Goal: Find specific page/section: Find specific page/section

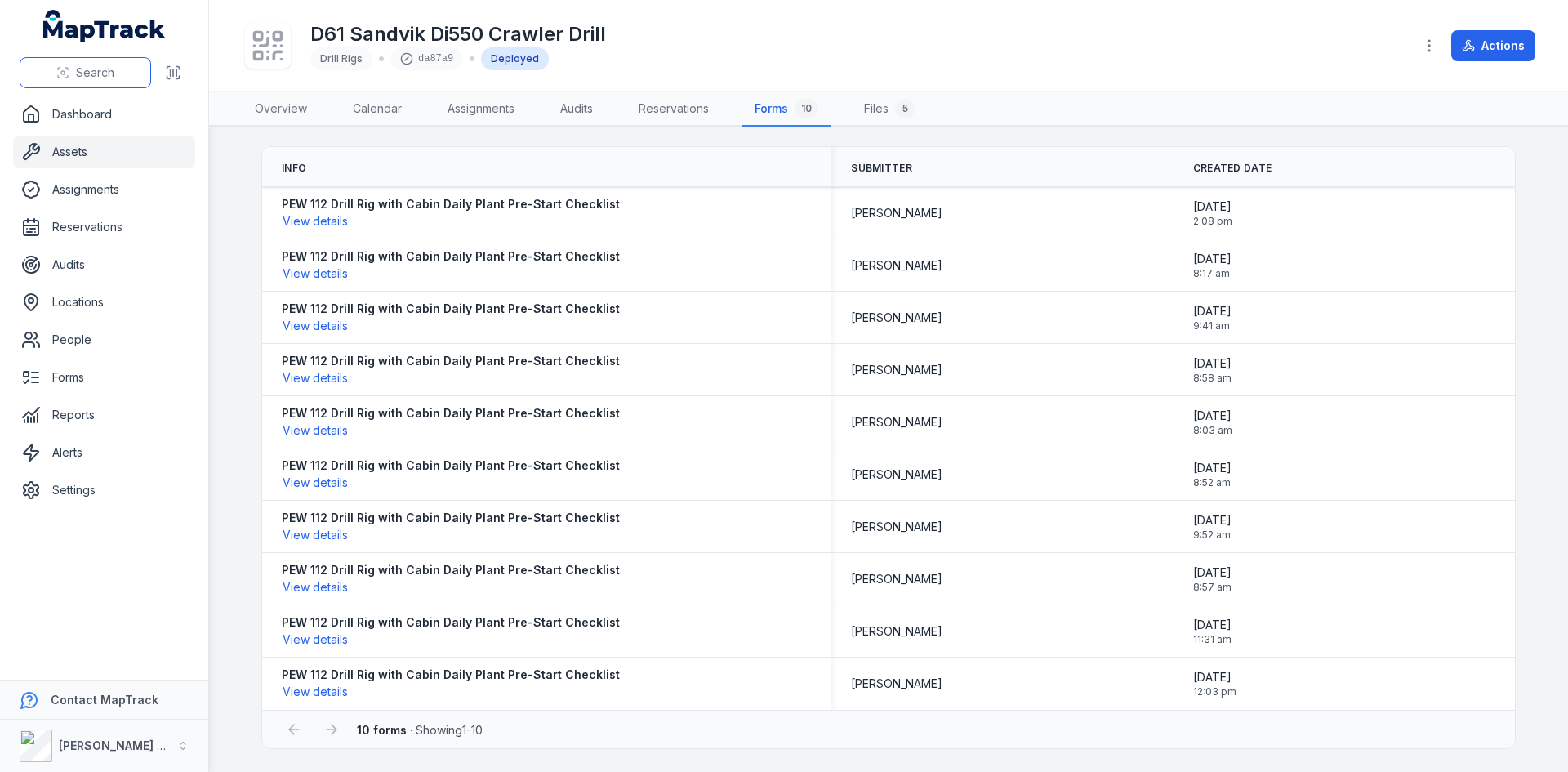
drag, startPoint x: 0, startPoint y: 0, endPoint x: 56, endPoint y: 68, distance: 88.1
click at [56, 68] on button "Search" at bounding box center [84, 73] width 131 height 31
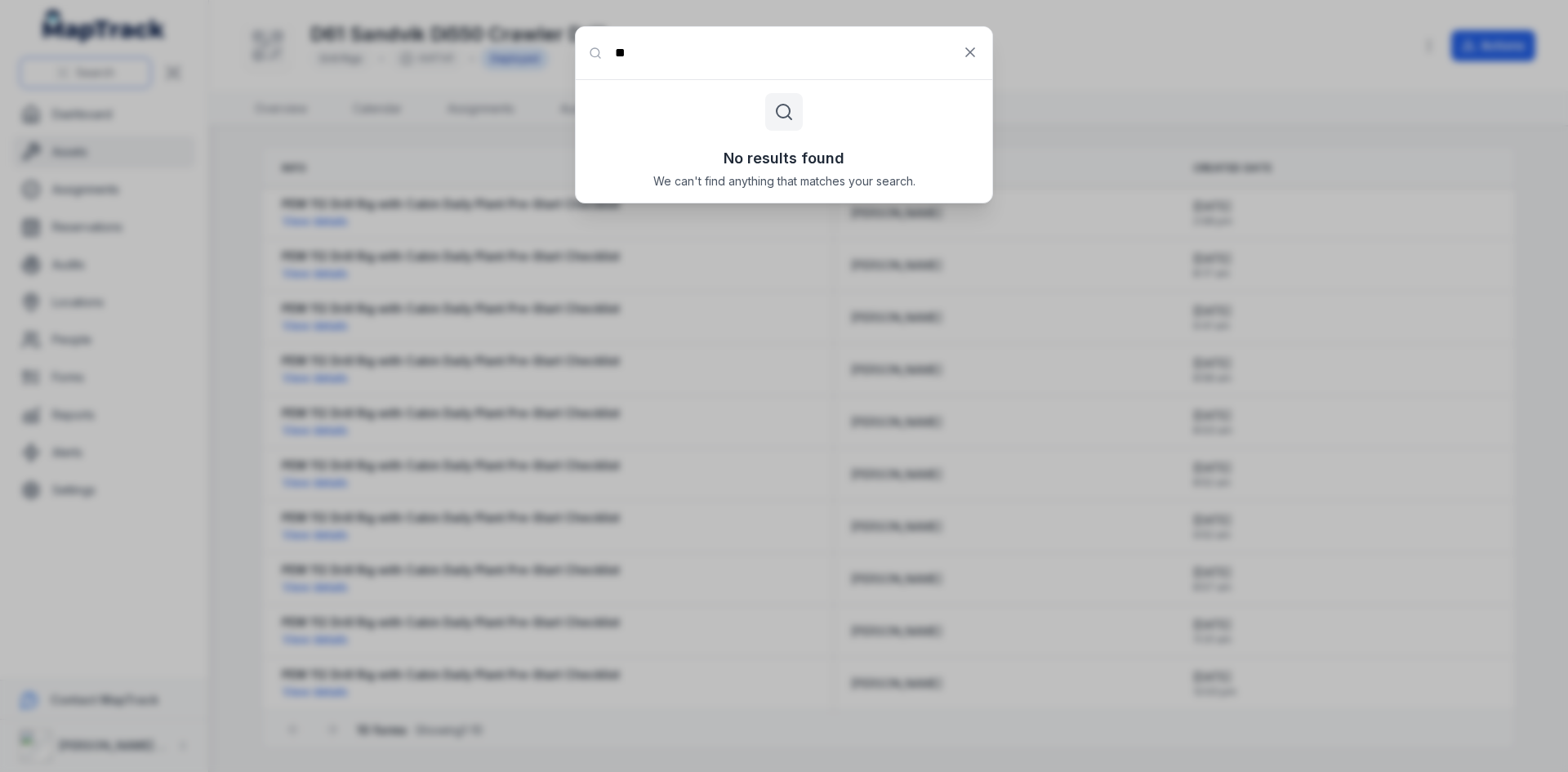
type input "*"
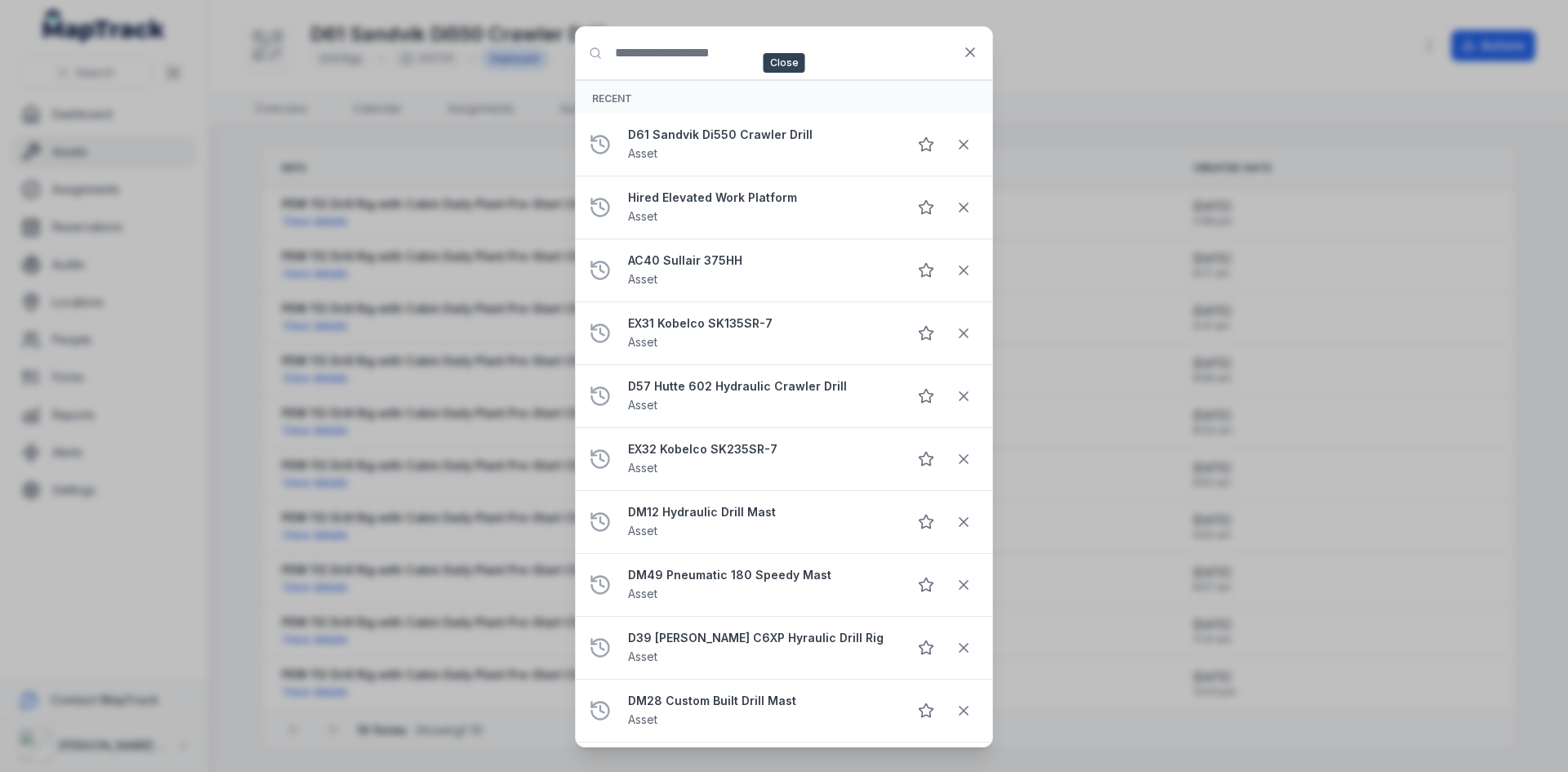
drag, startPoint x: 970, startPoint y: 53, endPoint x: 959, endPoint y: 69, distance: 19.4
click at [969, 53] on icon at bounding box center [970, 52] width 9 height 9
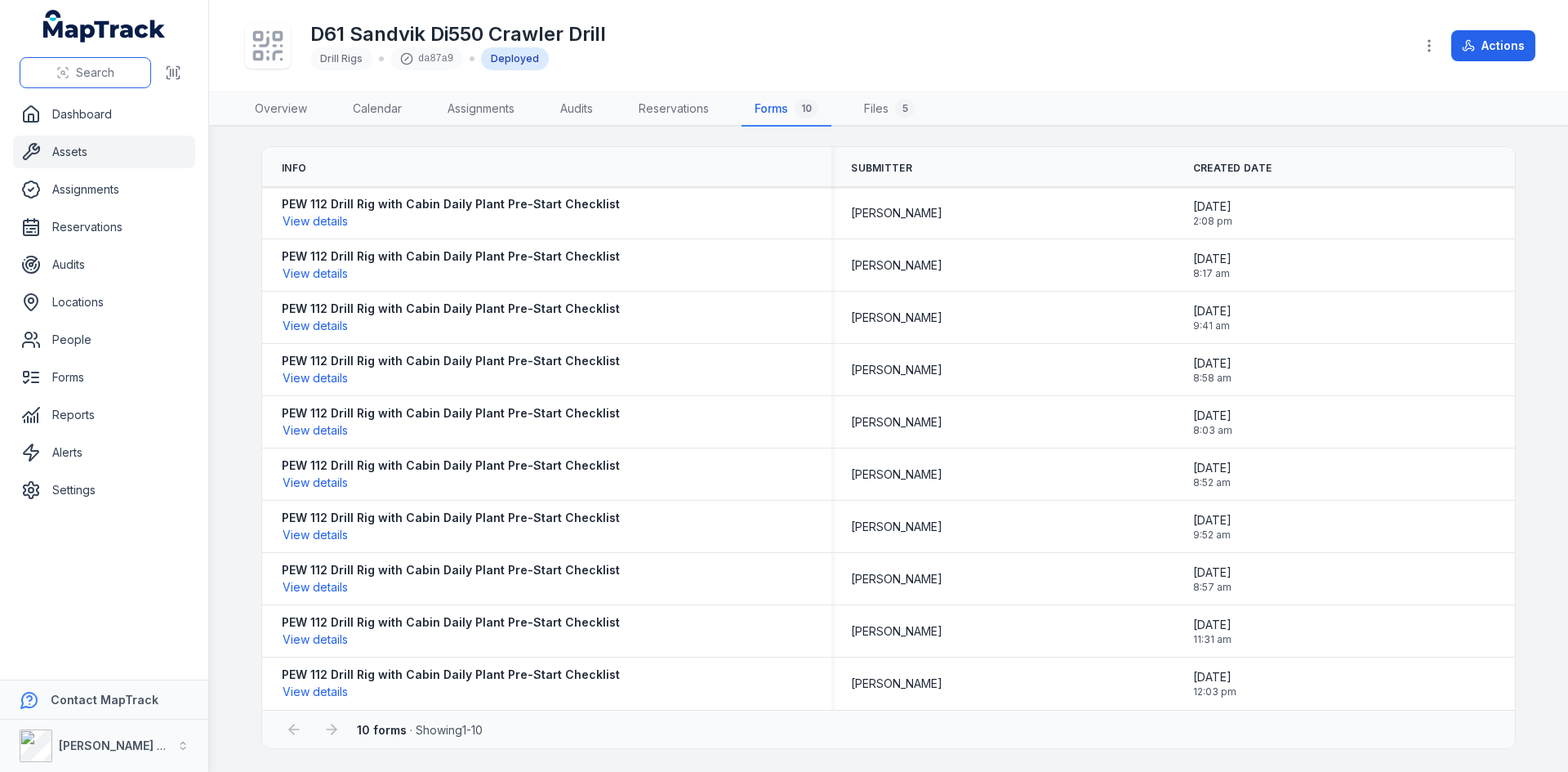
click at [63, 72] on icon at bounding box center [63, 73] width 13 height 13
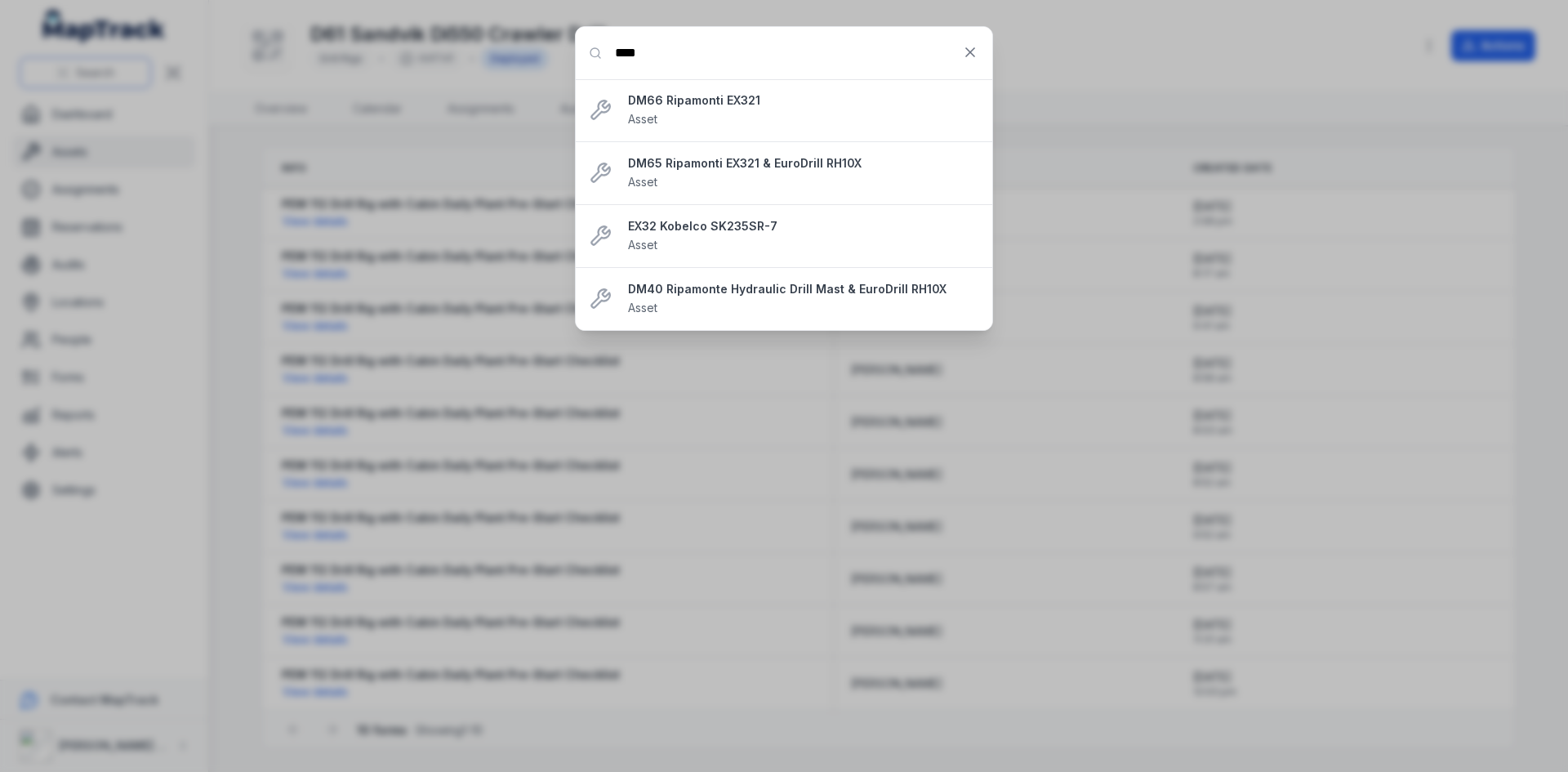
type input "****"
click at [736, 232] on strong "EX32 Kobelco SK235SR-7" at bounding box center [803, 226] width 351 height 16
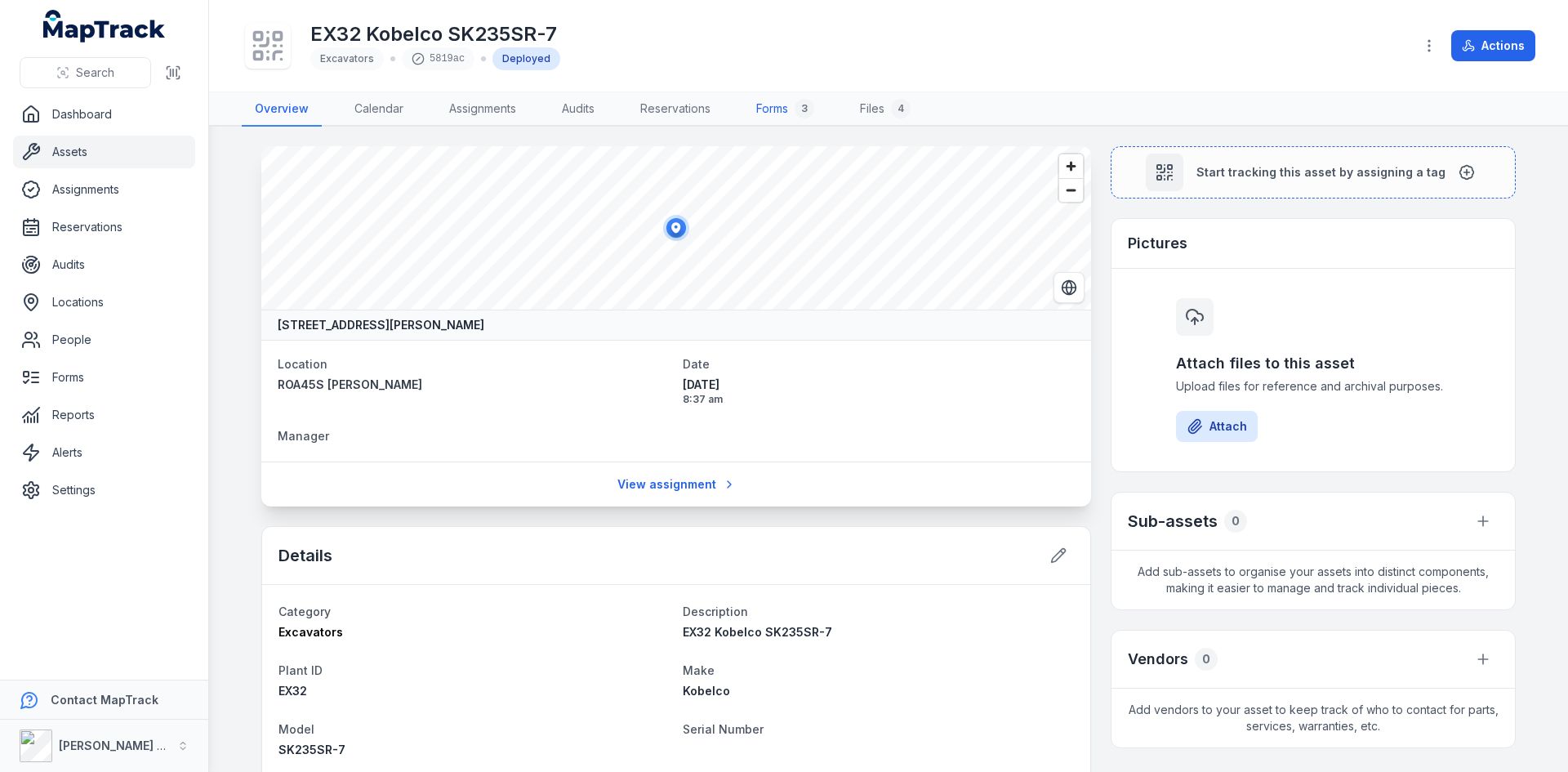
click at [790, 111] on link "Forms 3" at bounding box center [786, 109] width 84 height 35
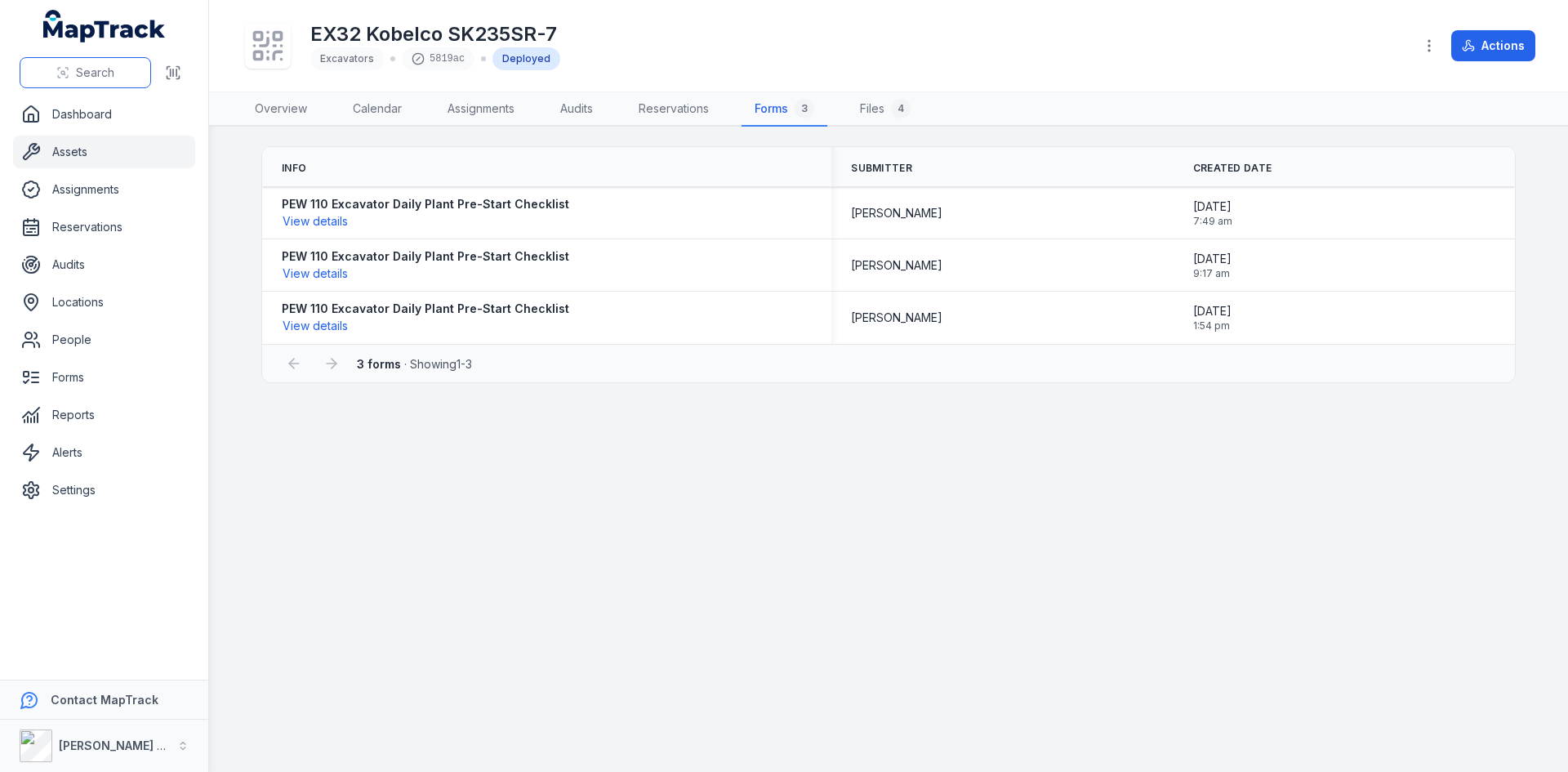
click at [122, 79] on button "Search" at bounding box center [84, 73] width 131 height 31
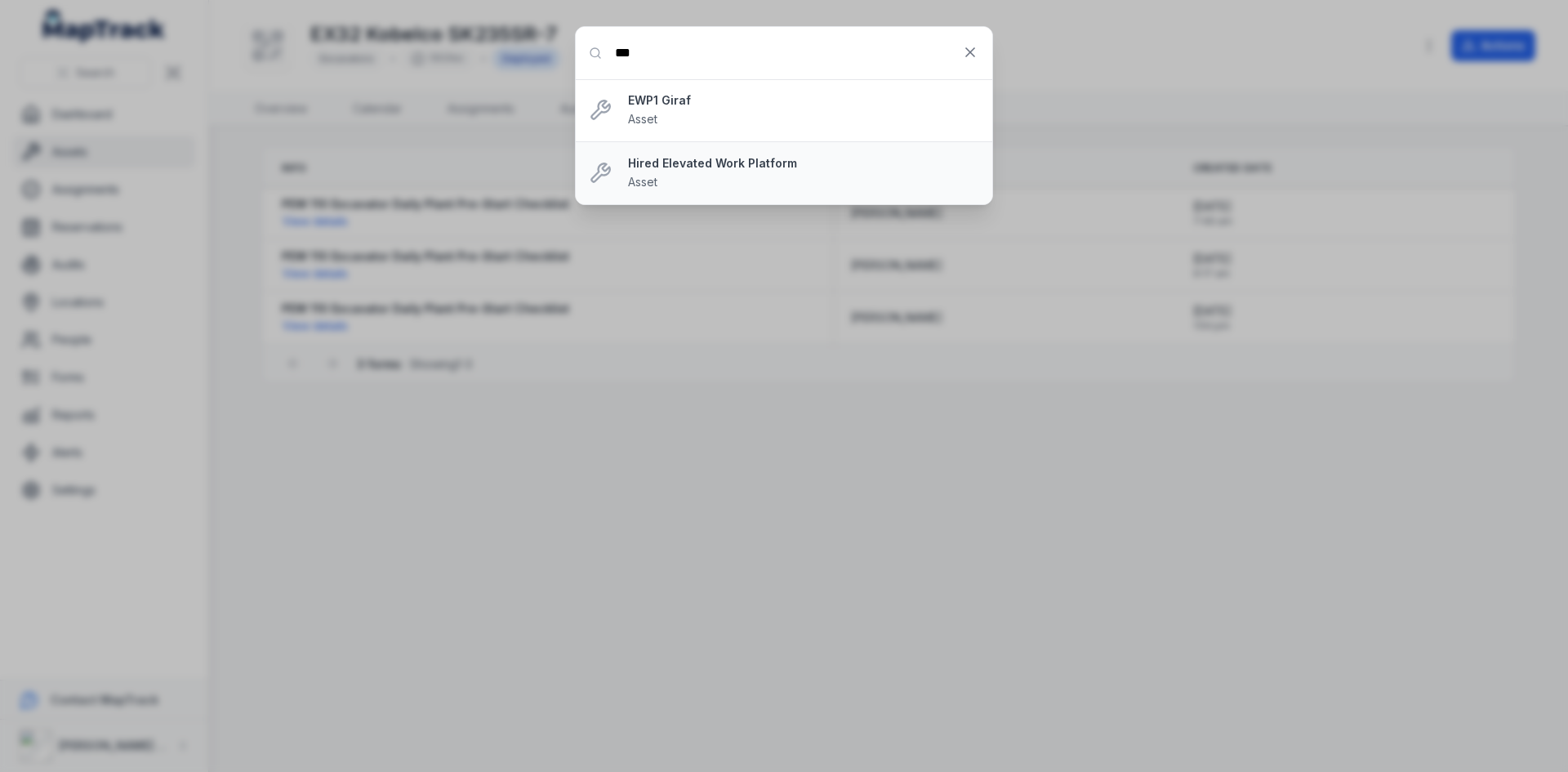
type input "***"
click at [748, 170] on strong "Hired Elevated Work Platform" at bounding box center [803, 163] width 351 height 16
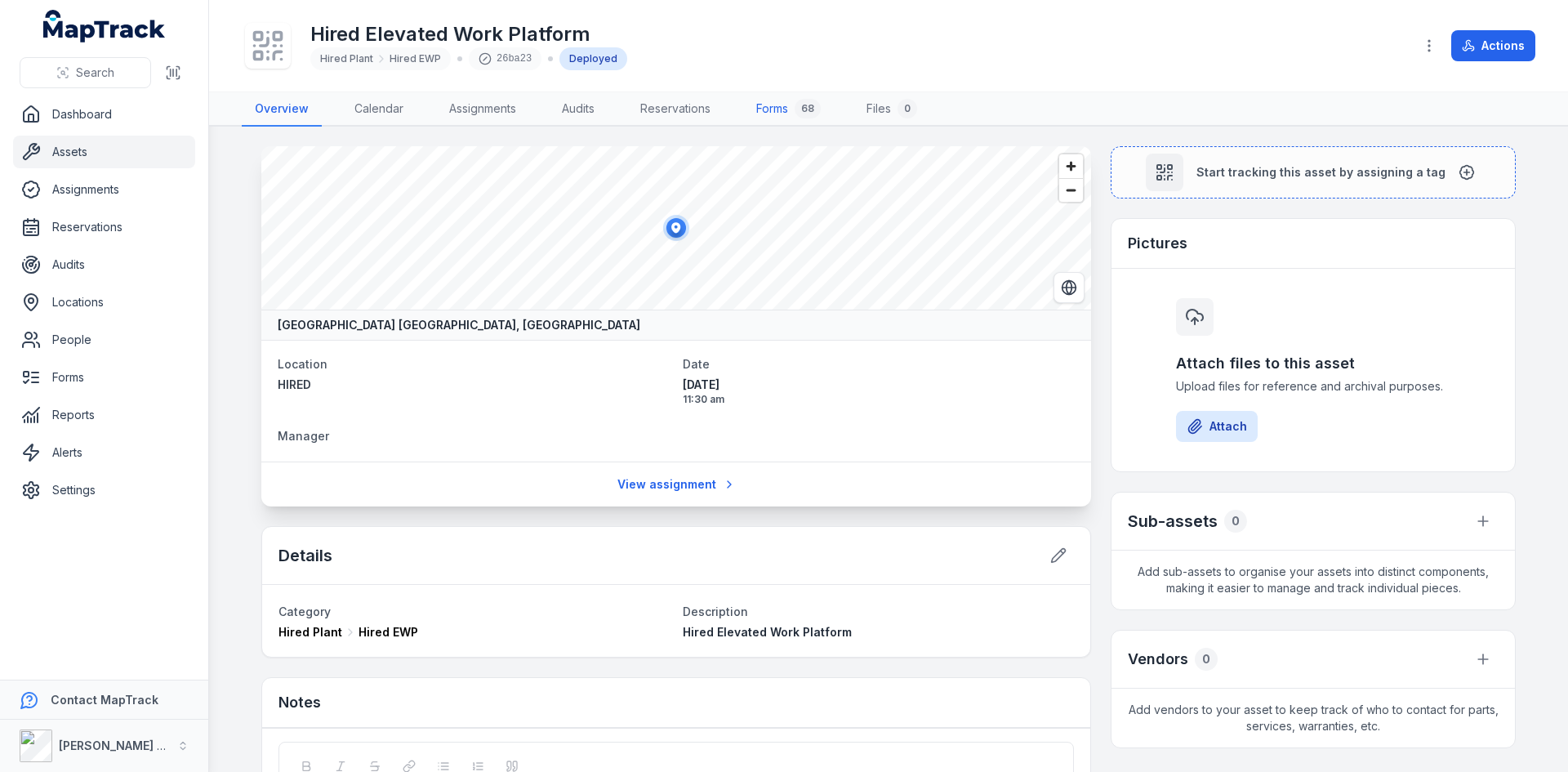
click at [798, 107] on div "68" at bounding box center [807, 108] width 26 height 19
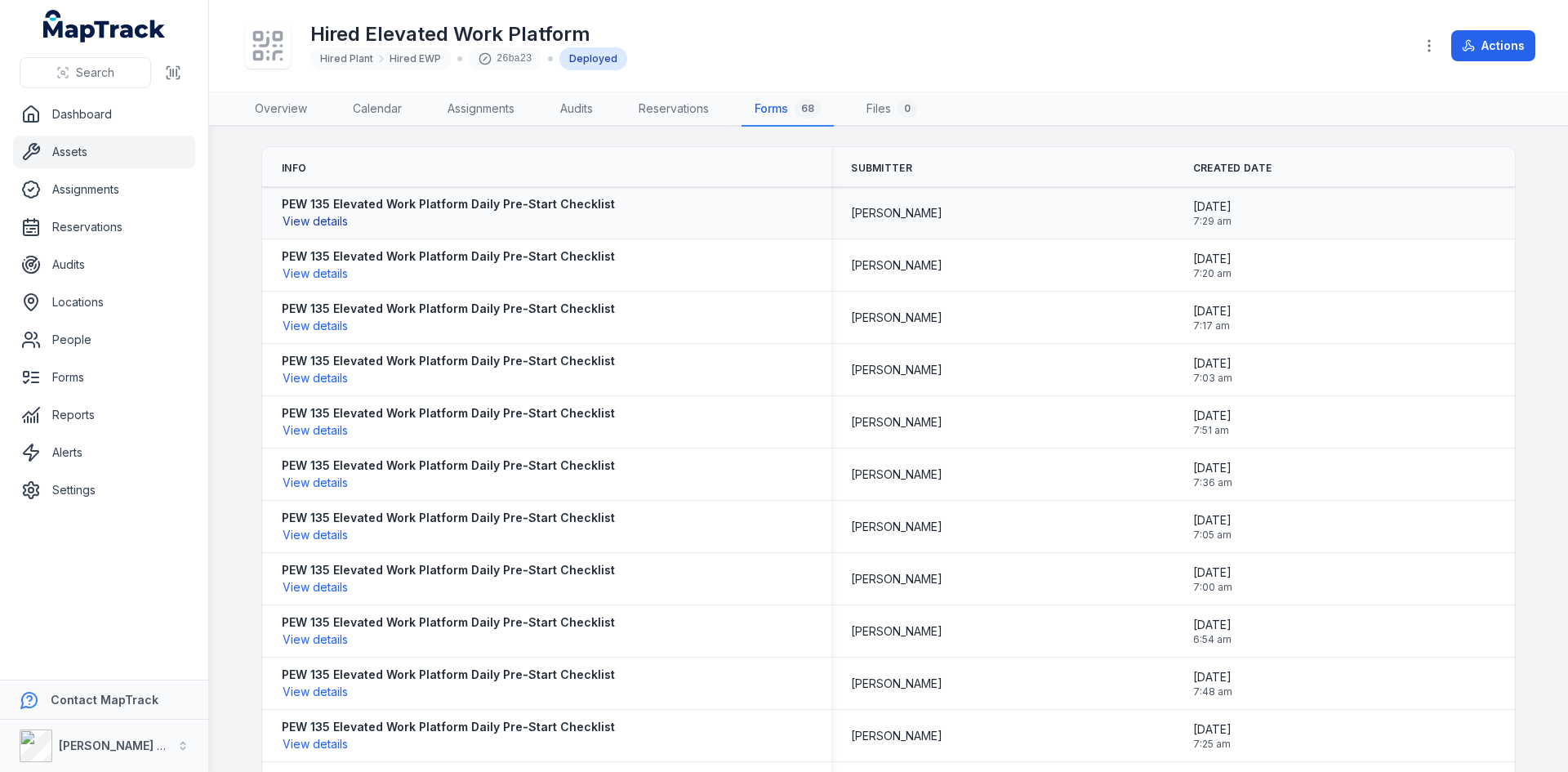
click at [334, 220] on button "View details" at bounding box center [315, 222] width 67 height 18
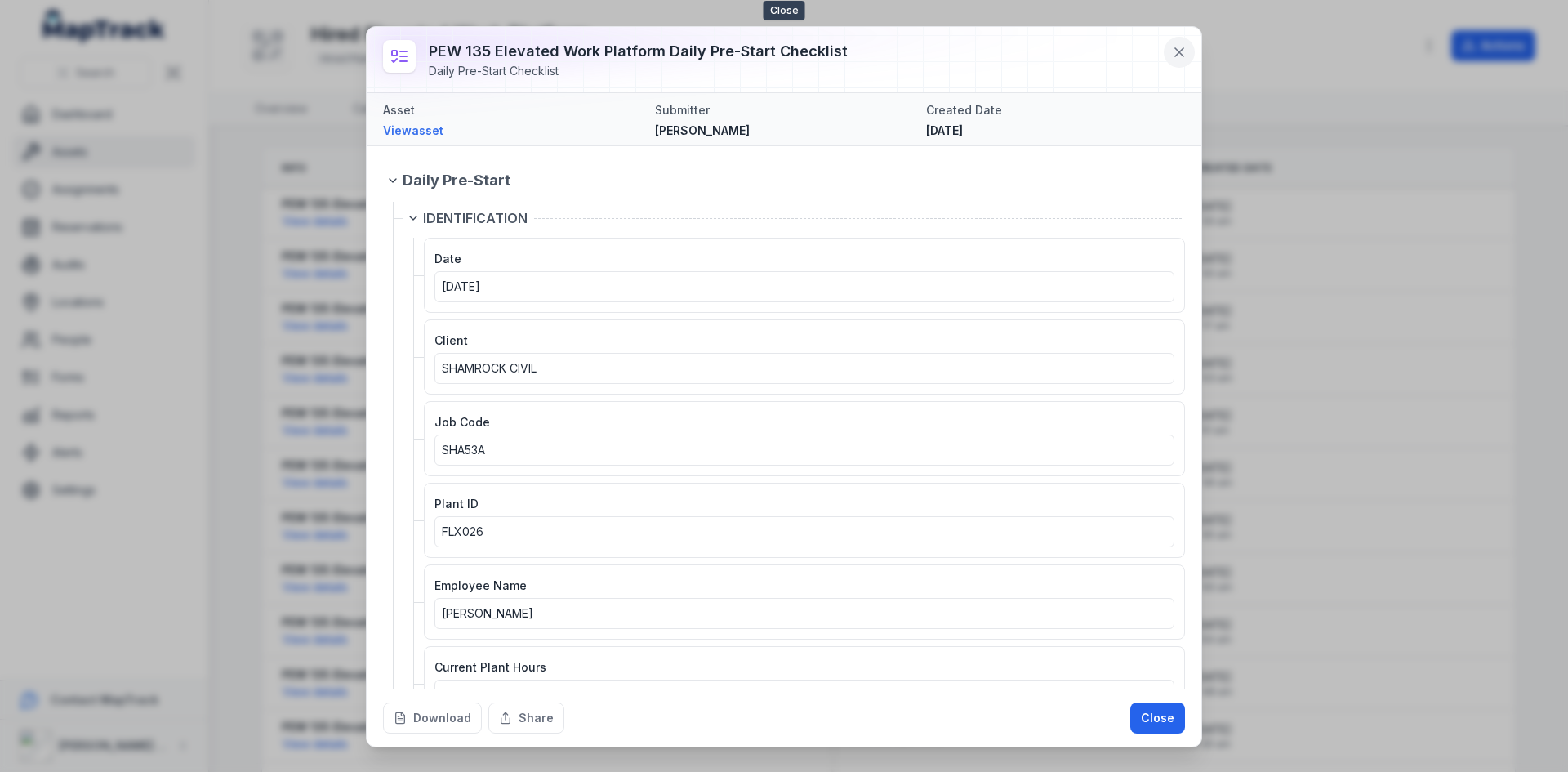
click at [1183, 49] on icon at bounding box center [1179, 52] width 9 height 9
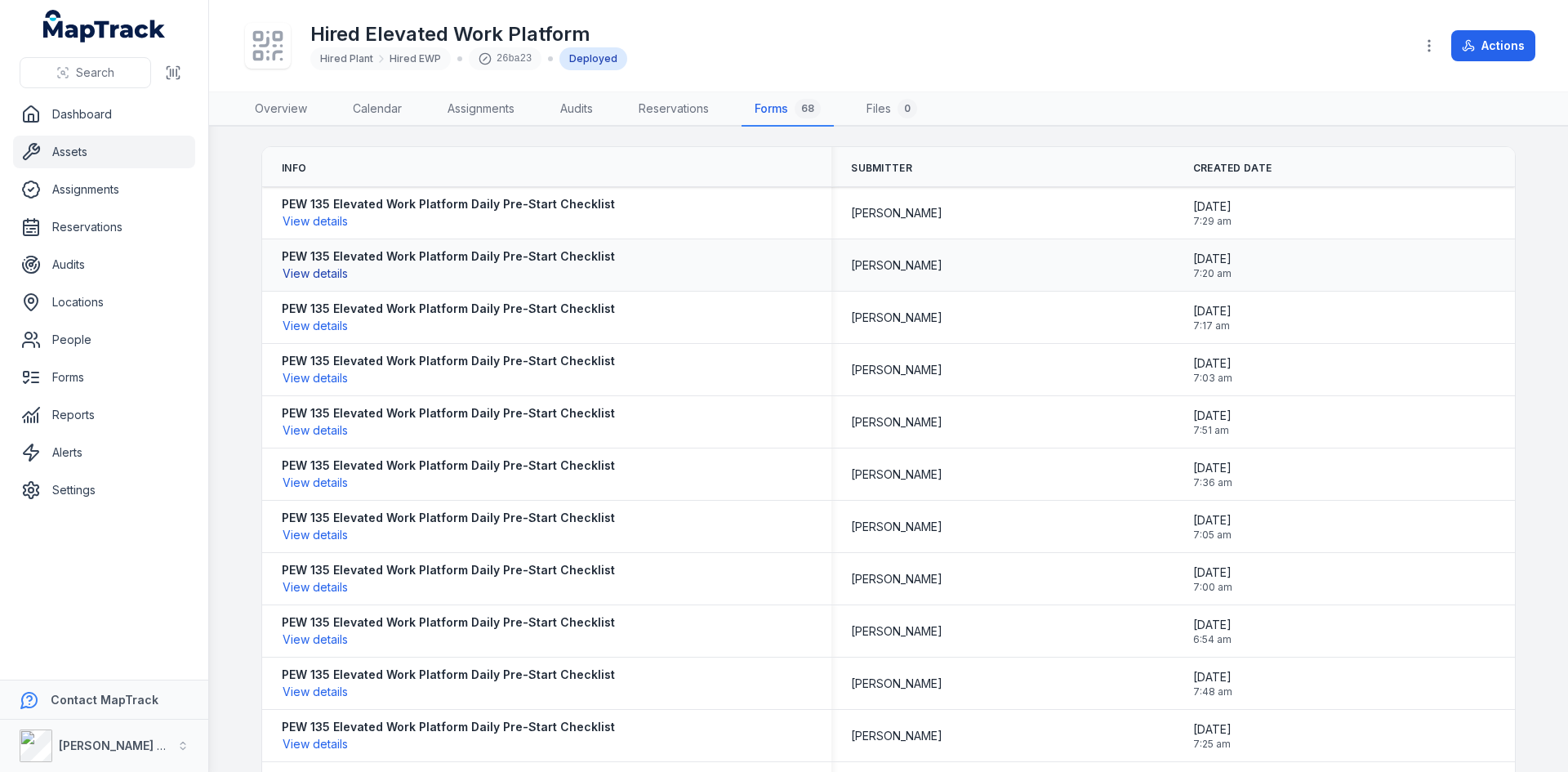
click at [317, 270] on button "View details" at bounding box center [315, 273] width 67 height 18
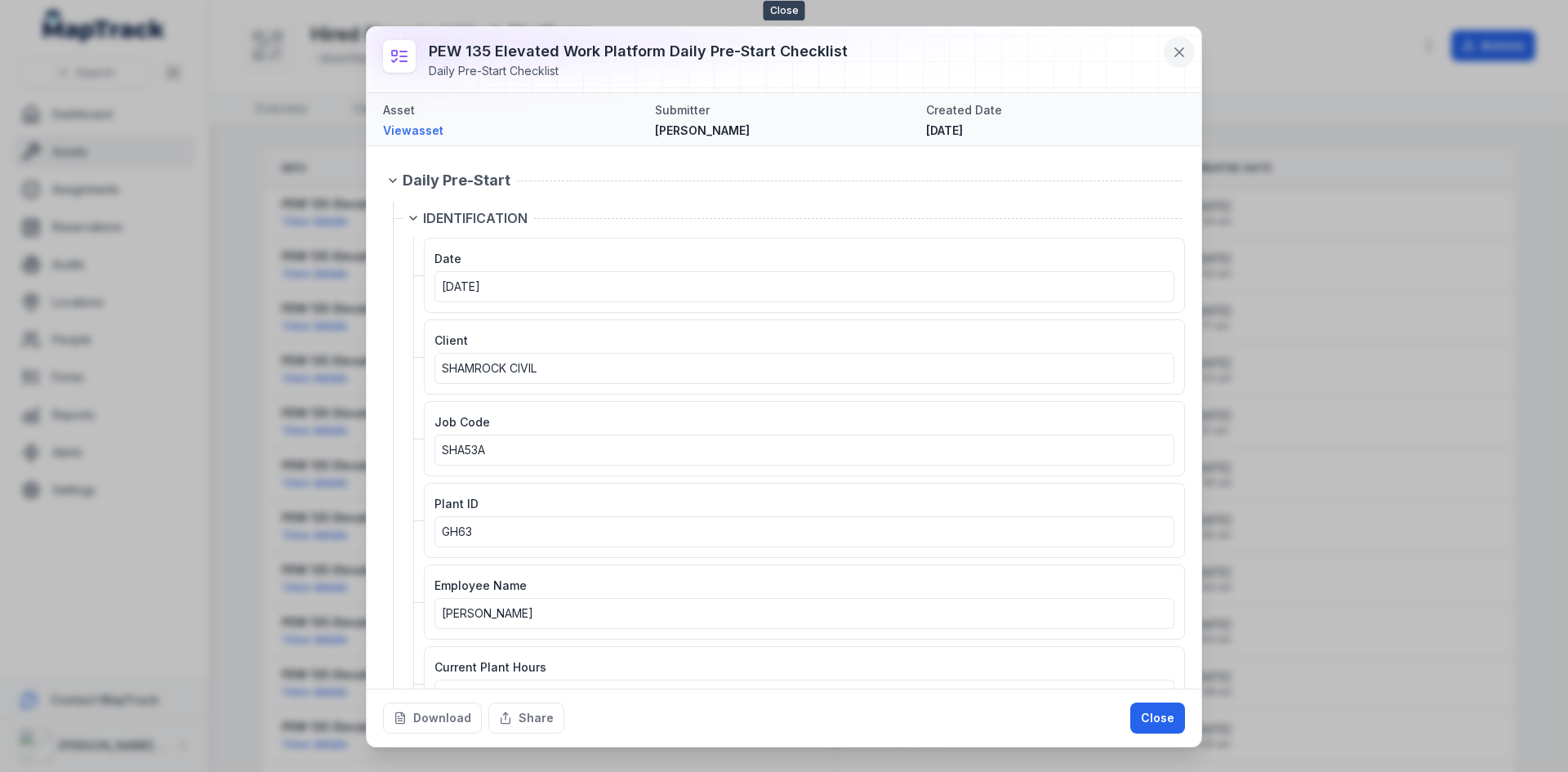
click at [1177, 52] on icon at bounding box center [1179, 52] width 16 height 16
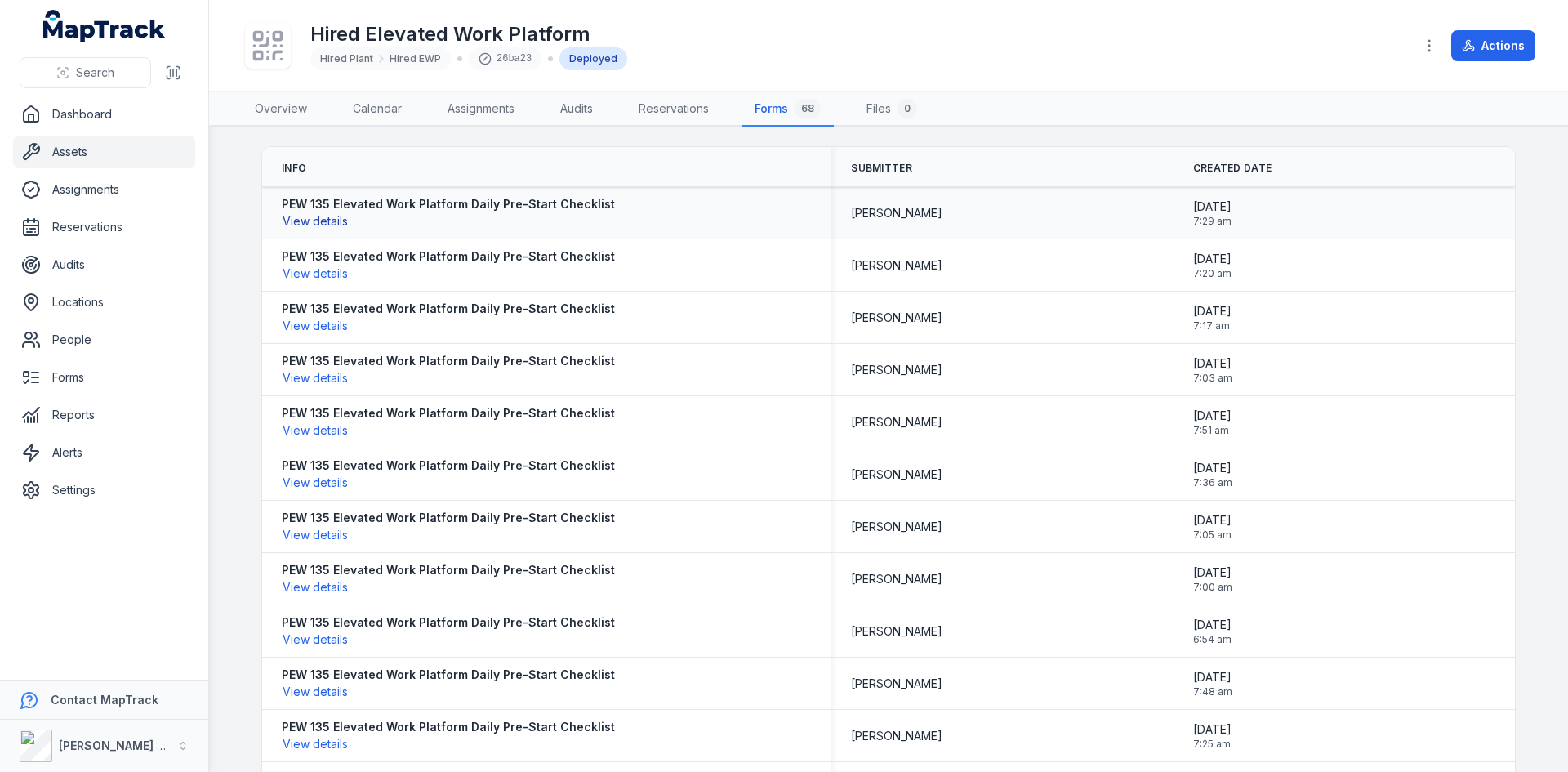
click at [307, 222] on button "View details" at bounding box center [315, 222] width 67 height 18
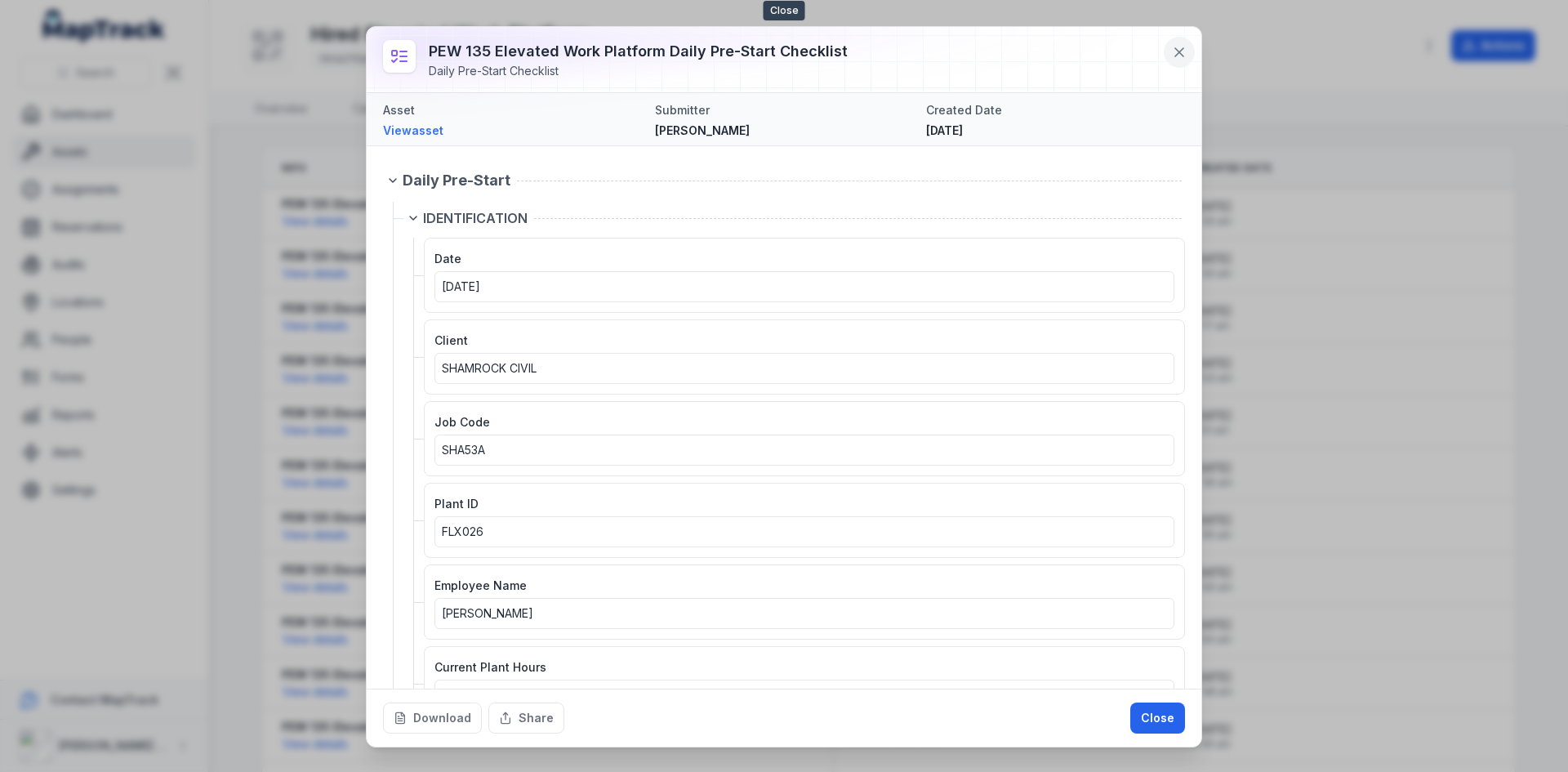
click at [1187, 53] on icon at bounding box center [1179, 52] width 16 height 16
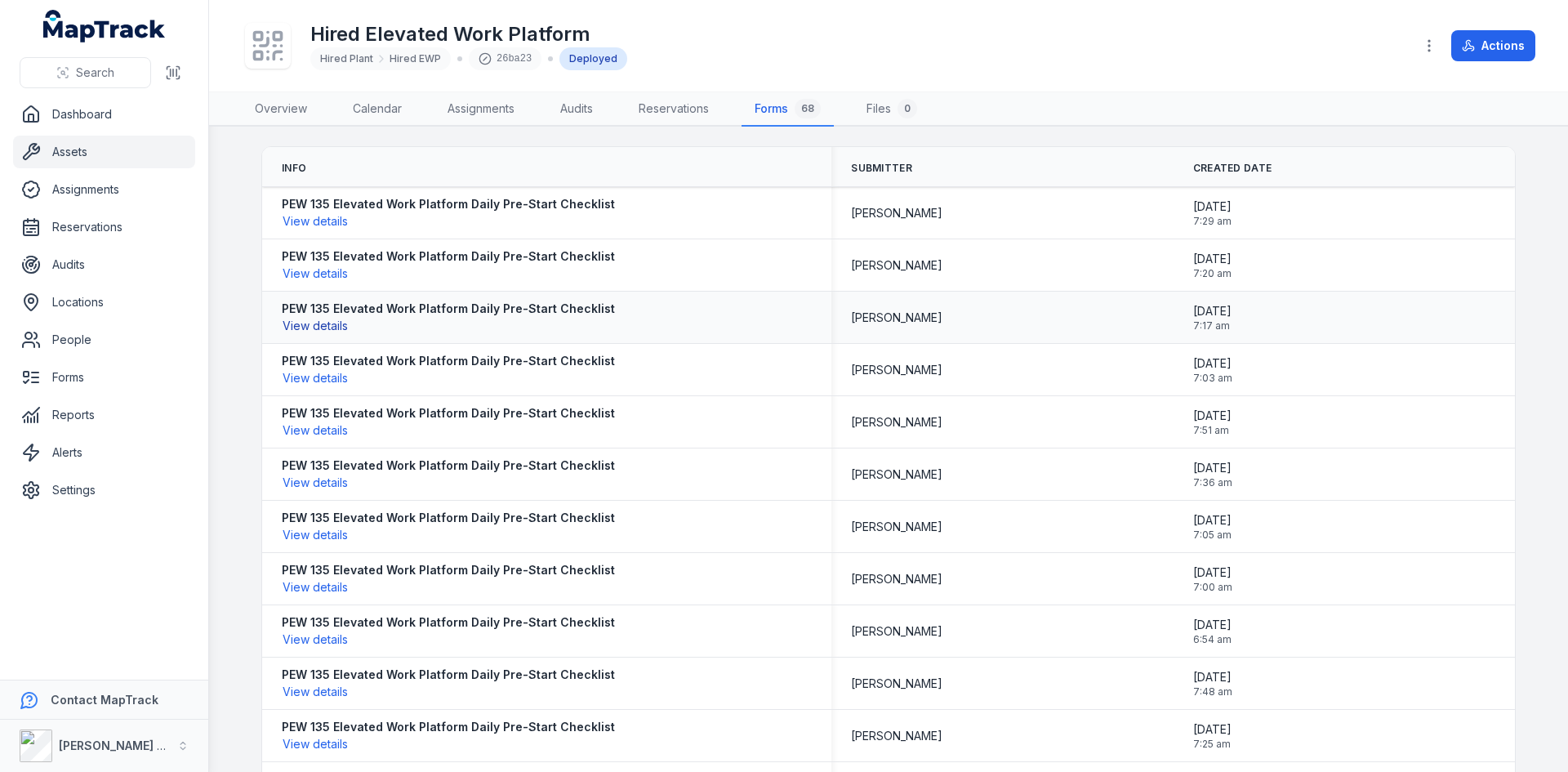
click at [298, 325] on button "View details" at bounding box center [315, 326] width 67 height 18
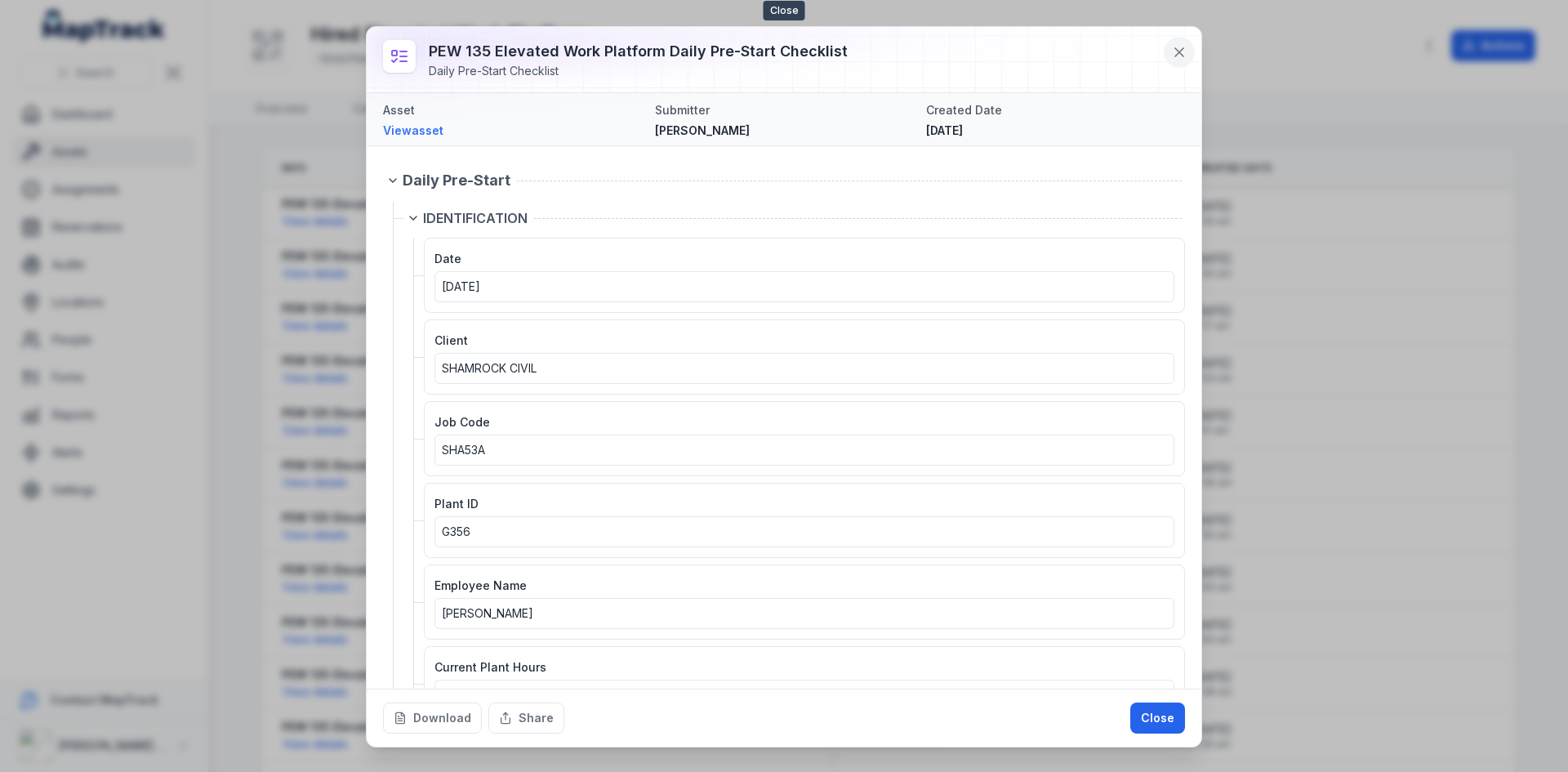
click at [1175, 47] on icon at bounding box center [1179, 52] width 16 height 16
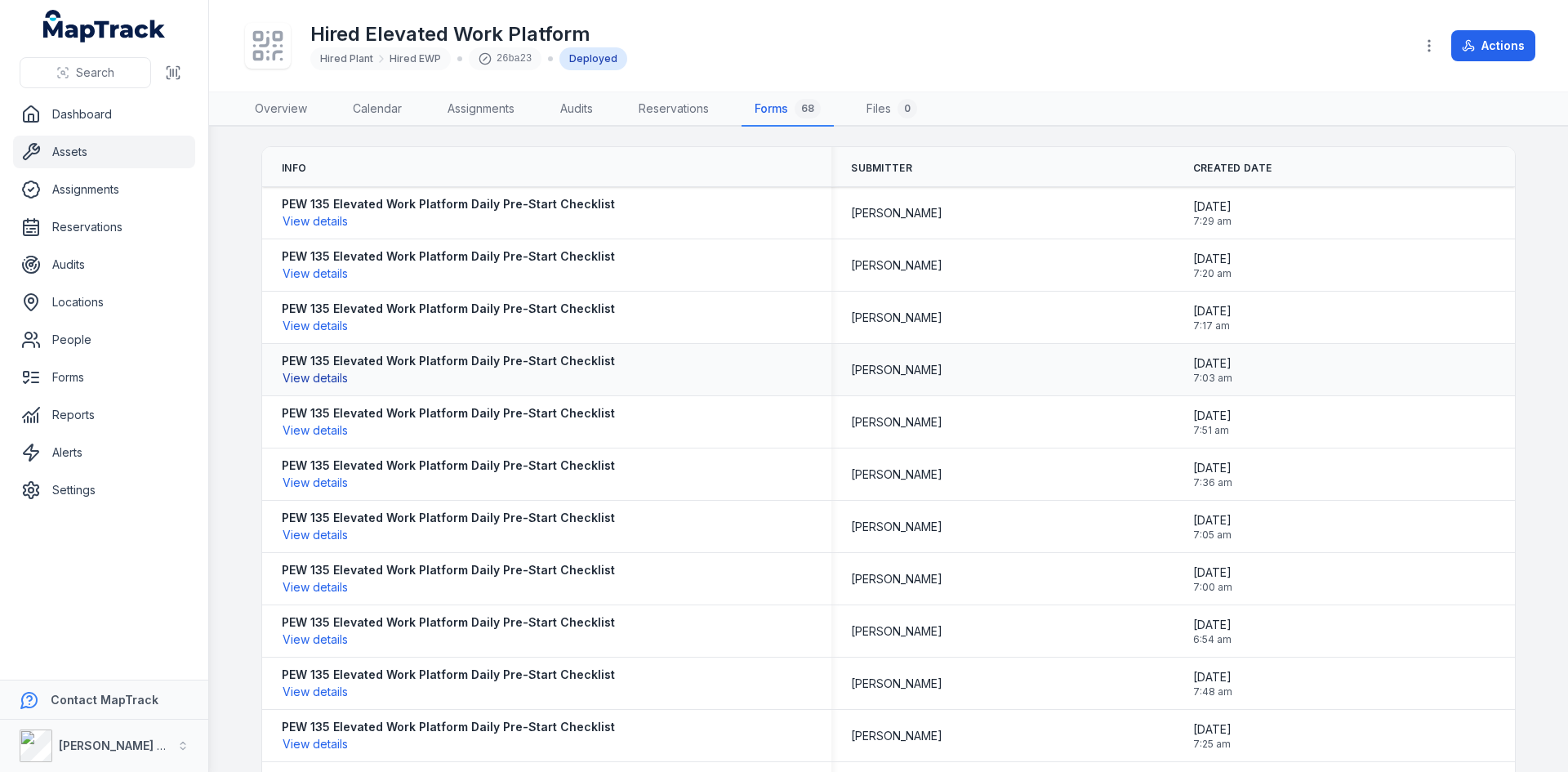
click at [302, 383] on button "View details" at bounding box center [315, 378] width 67 height 18
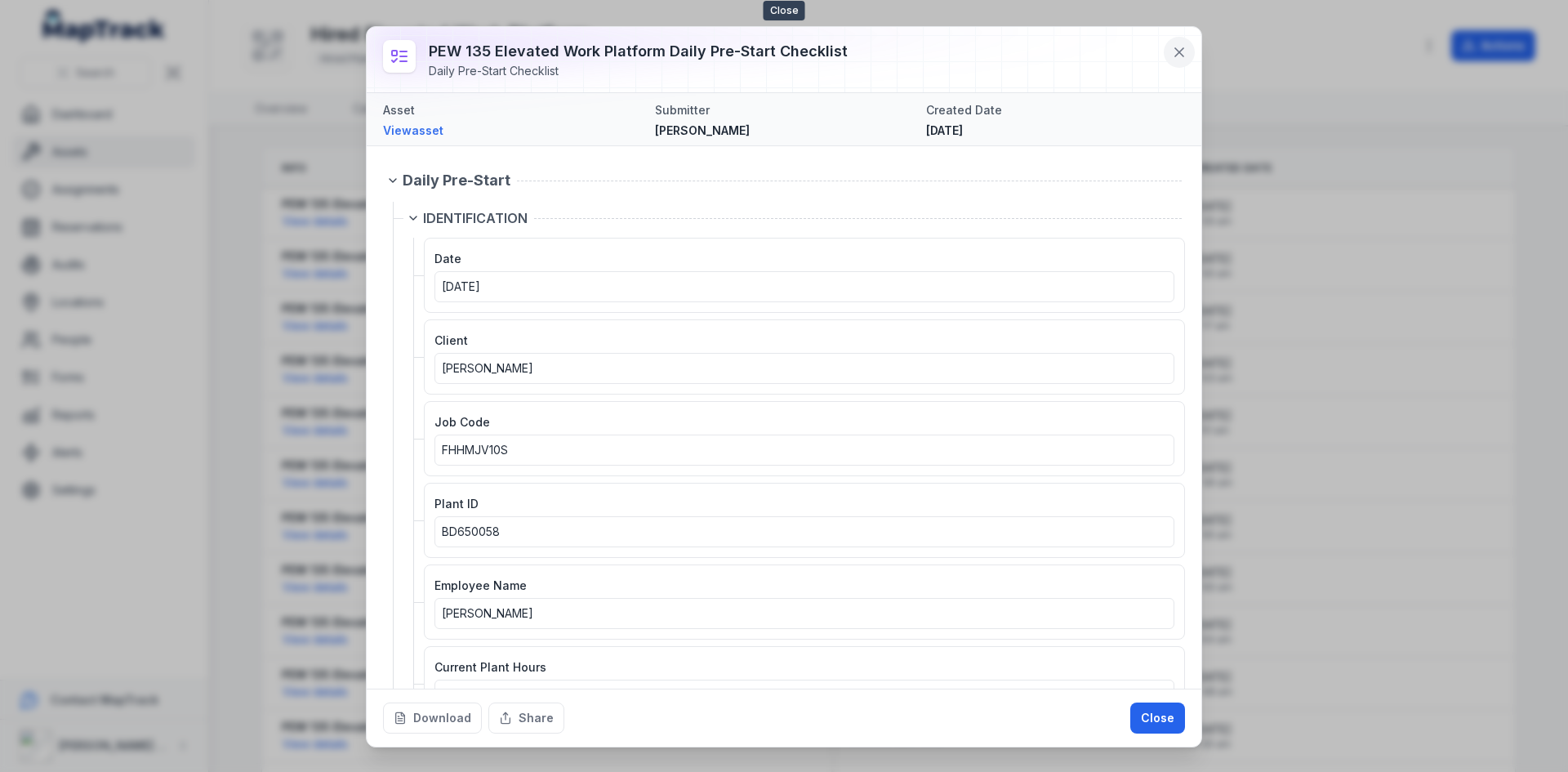
click at [1187, 53] on icon at bounding box center [1179, 52] width 16 height 16
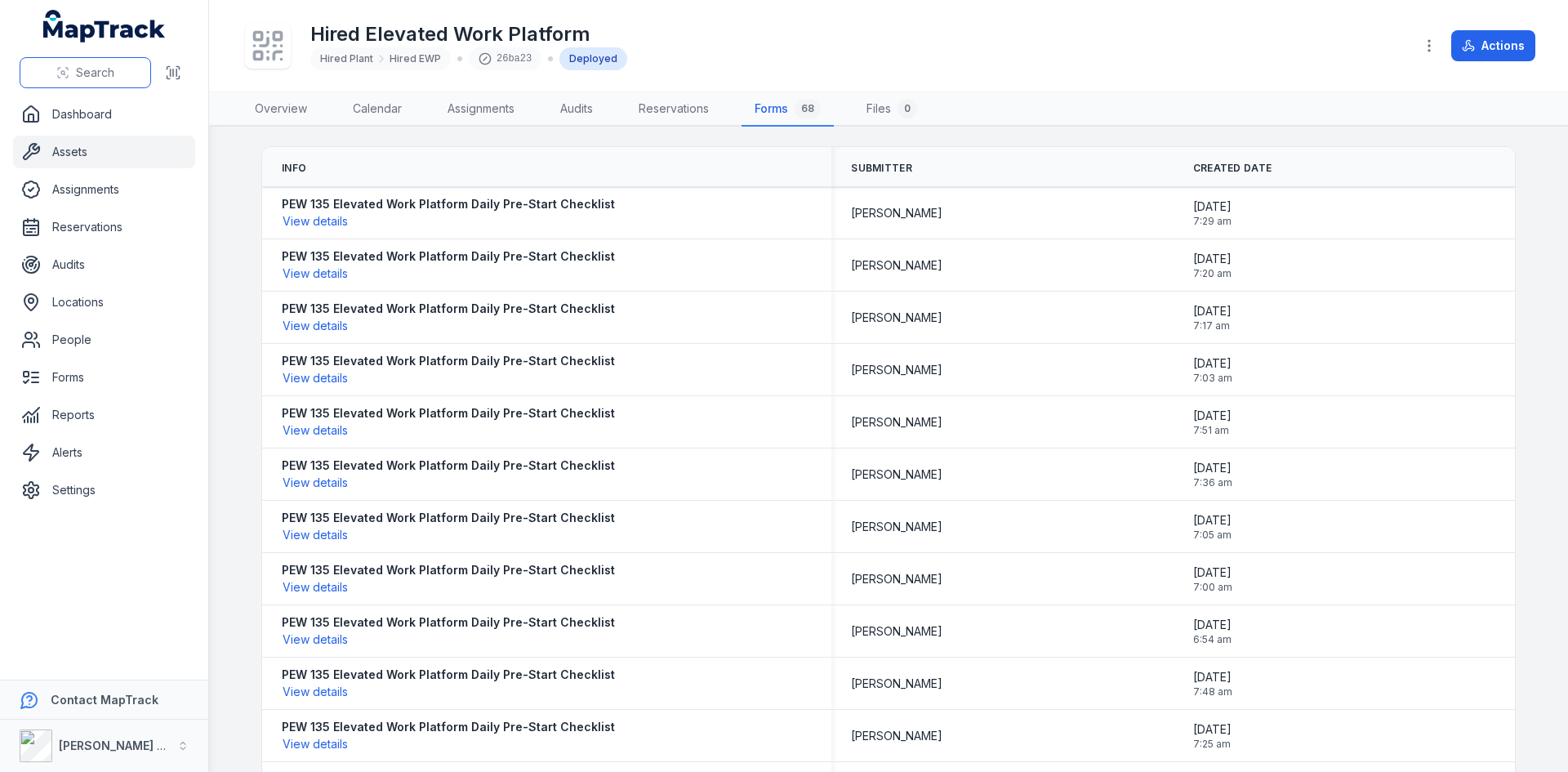
click at [79, 75] on span "Search" at bounding box center [95, 72] width 38 height 16
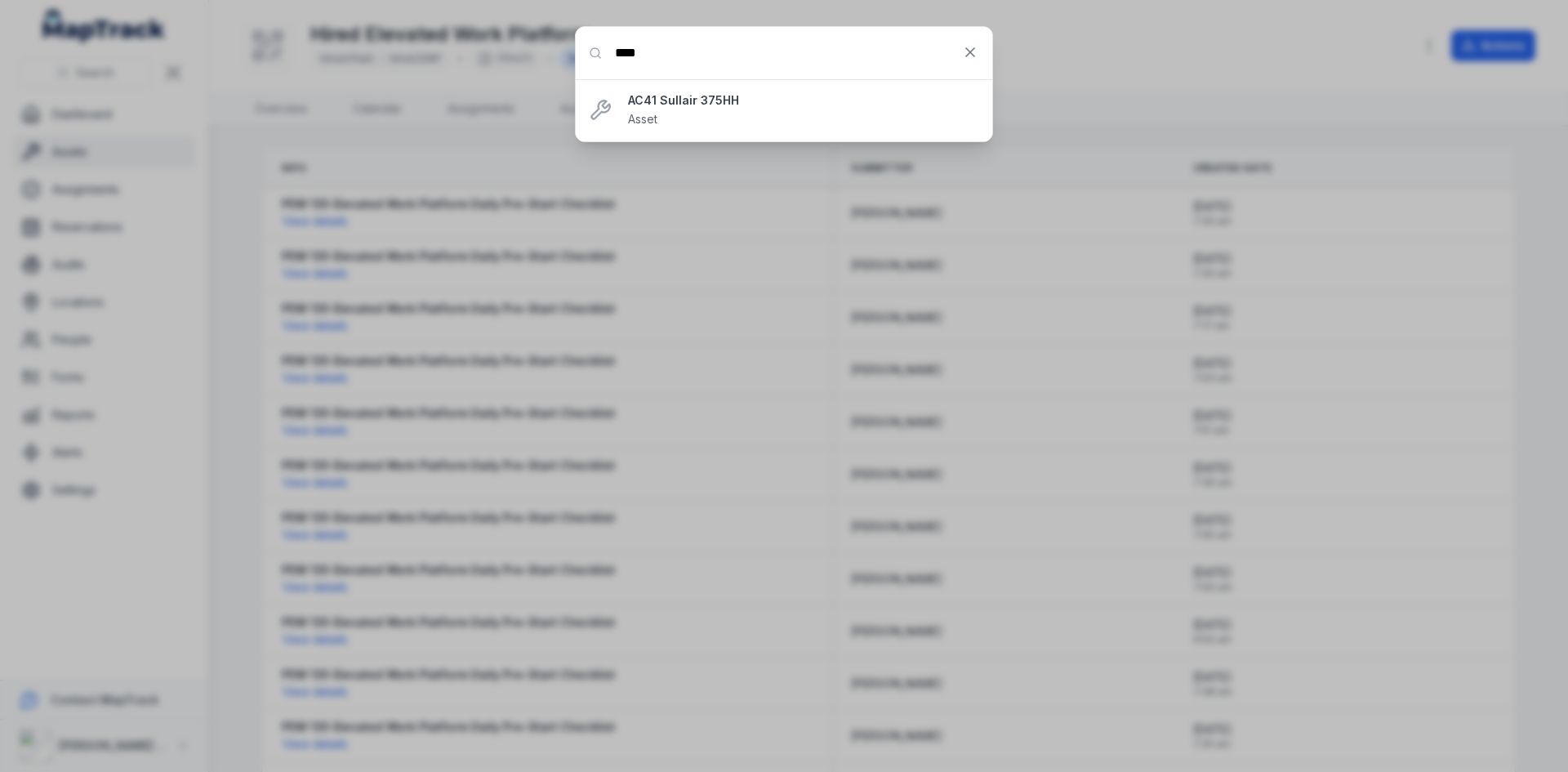
type input "****"
click at [742, 103] on strong "AC41 Sullair 375HH" at bounding box center [803, 100] width 351 height 16
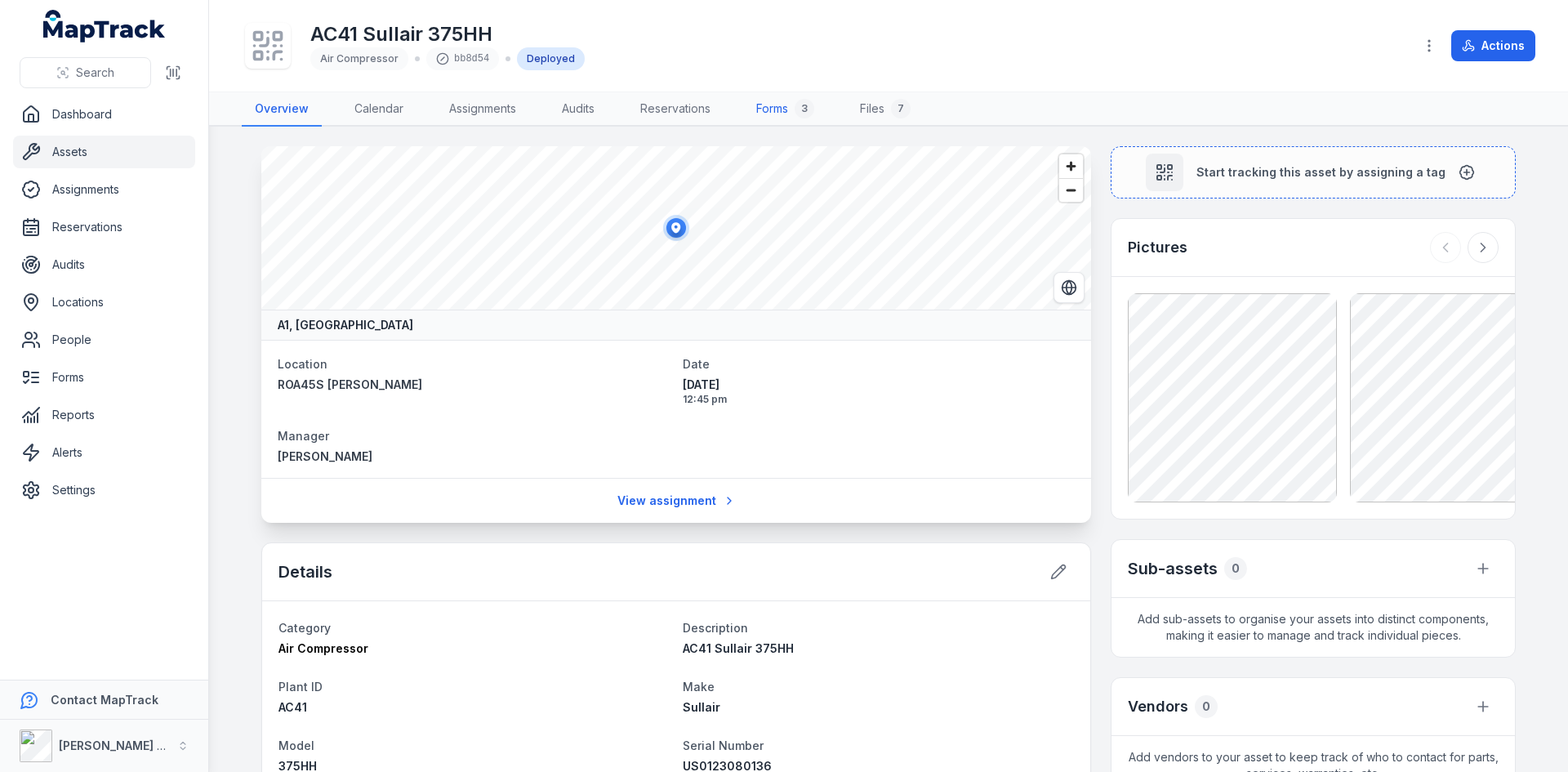
click at [783, 108] on link "Forms 3" at bounding box center [786, 109] width 84 height 35
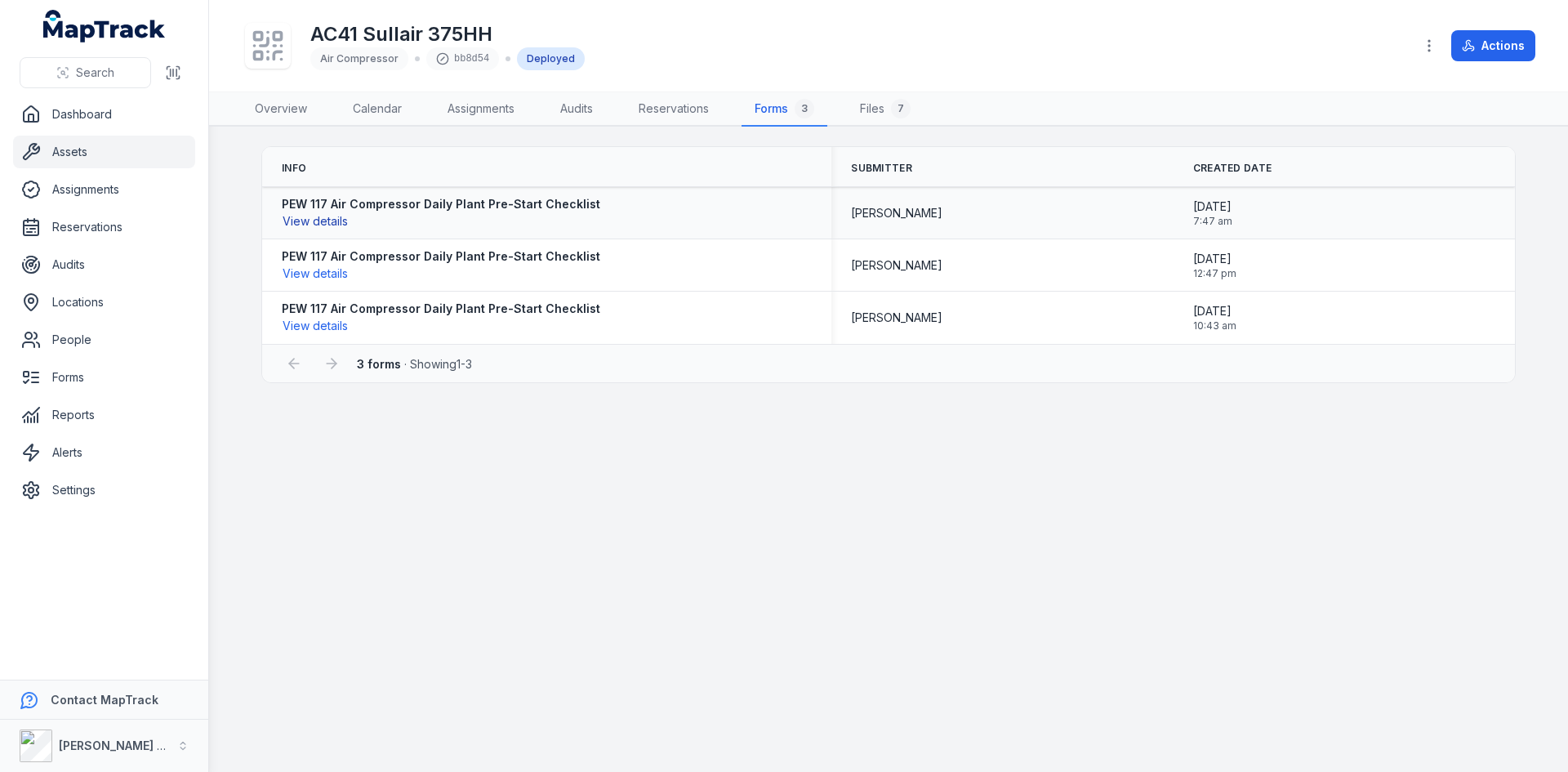
click at [311, 217] on button "View details" at bounding box center [315, 222] width 67 height 18
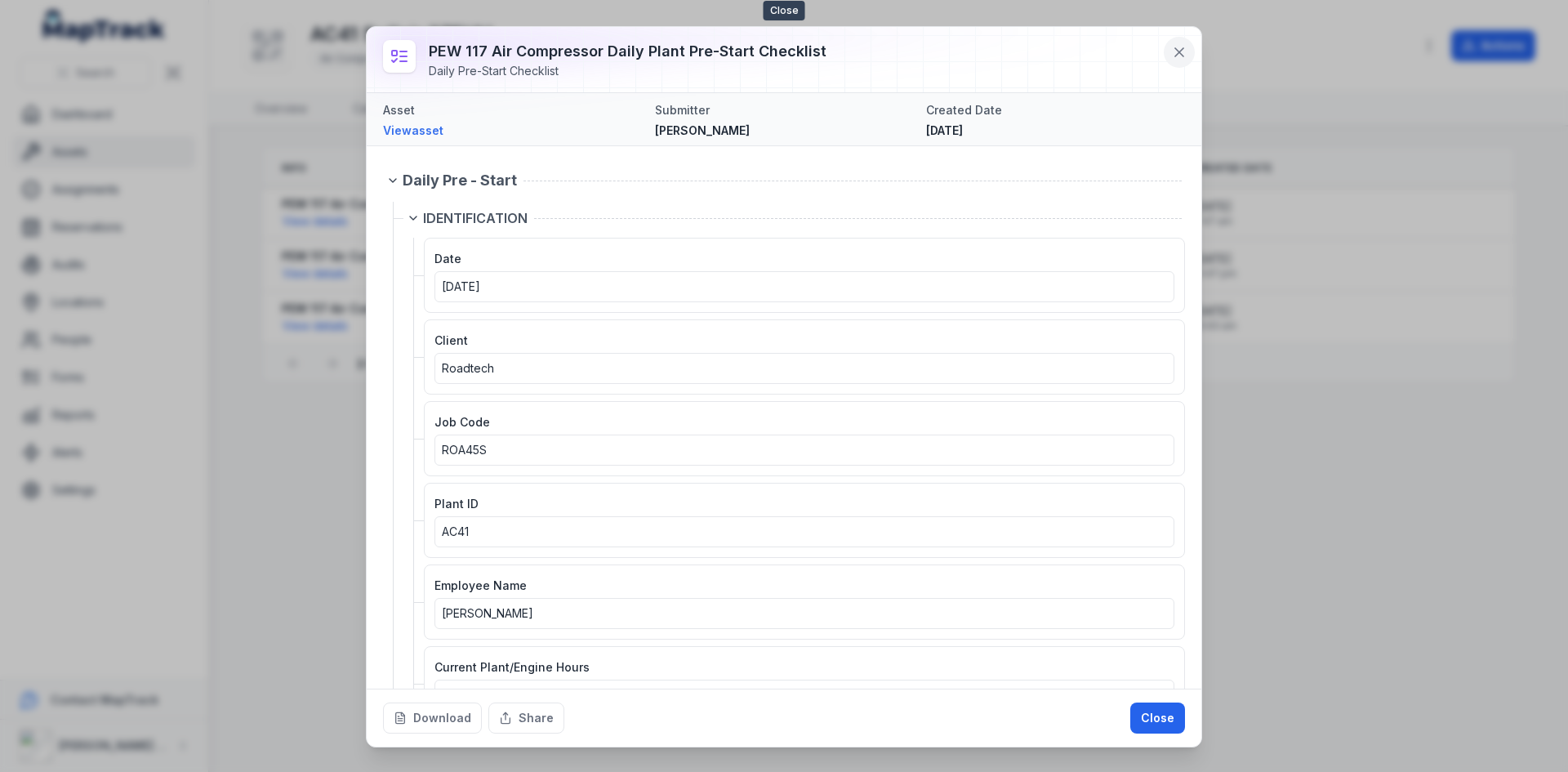
click at [1182, 42] on button at bounding box center [1180, 52] width 31 height 31
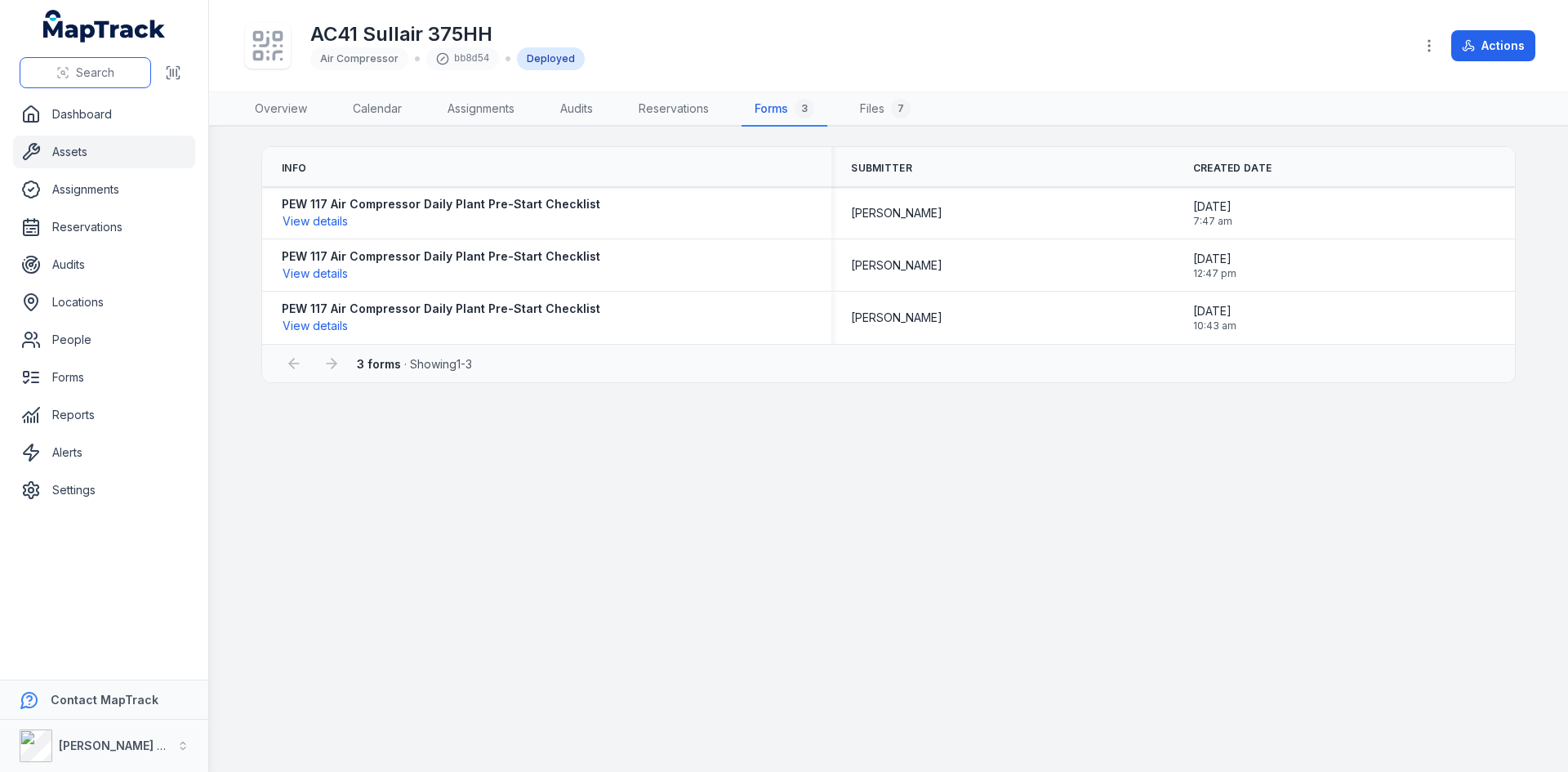
click at [109, 69] on span "Search" at bounding box center [95, 72] width 38 height 16
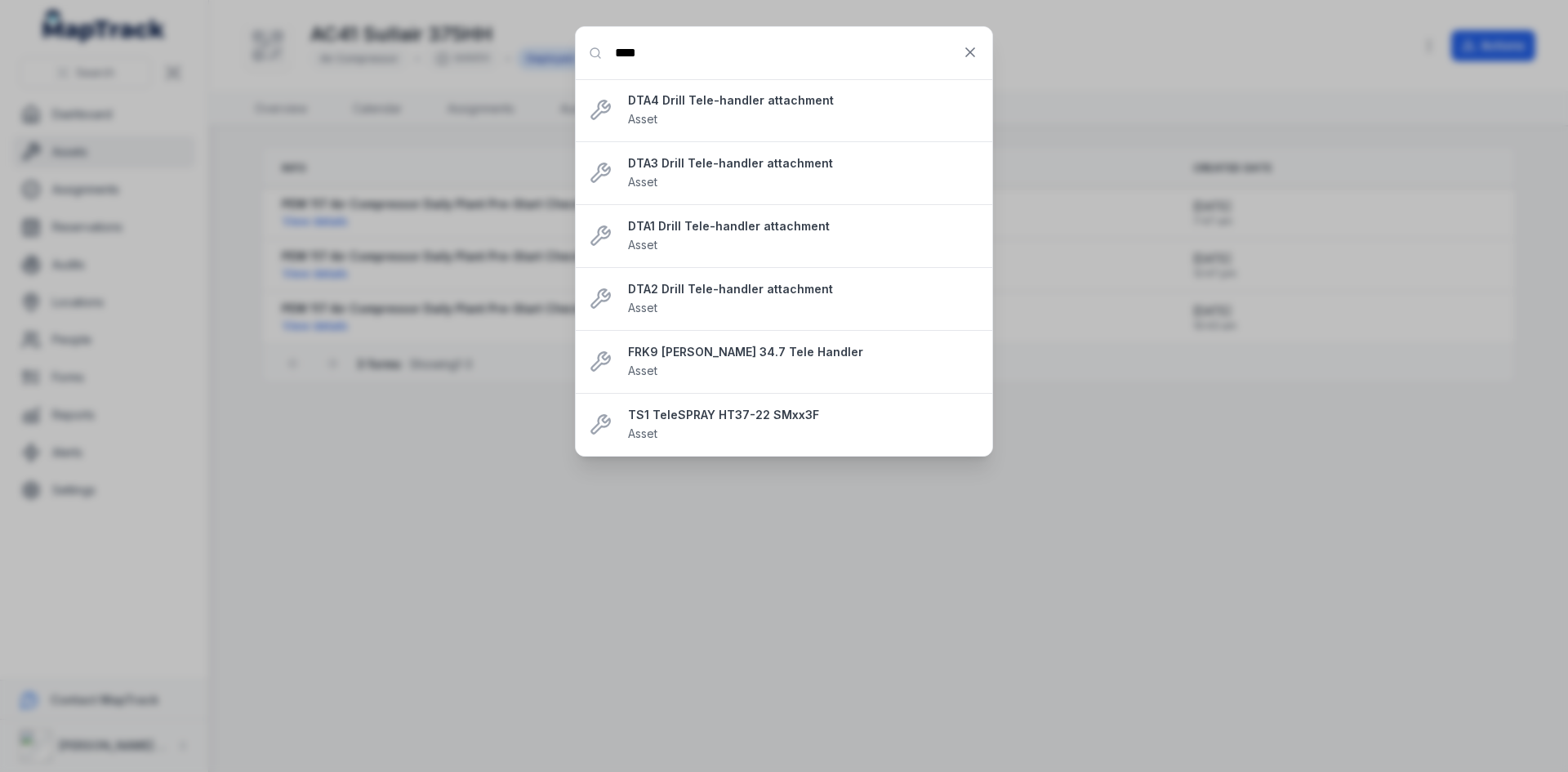
click at [1257, 583] on div "Search for anything **** DTA4 Drill Tele-handler attachment Asset DTA3 Drill Te…" at bounding box center [784, 386] width 1568 height 772
drag, startPoint x: 666, startPoint y: 61, endPoint x: 597, endPoint y: 55, distance: 69.3
click at [597, 55] on input "****" at bounding box center [784, 53] width 417 height 53
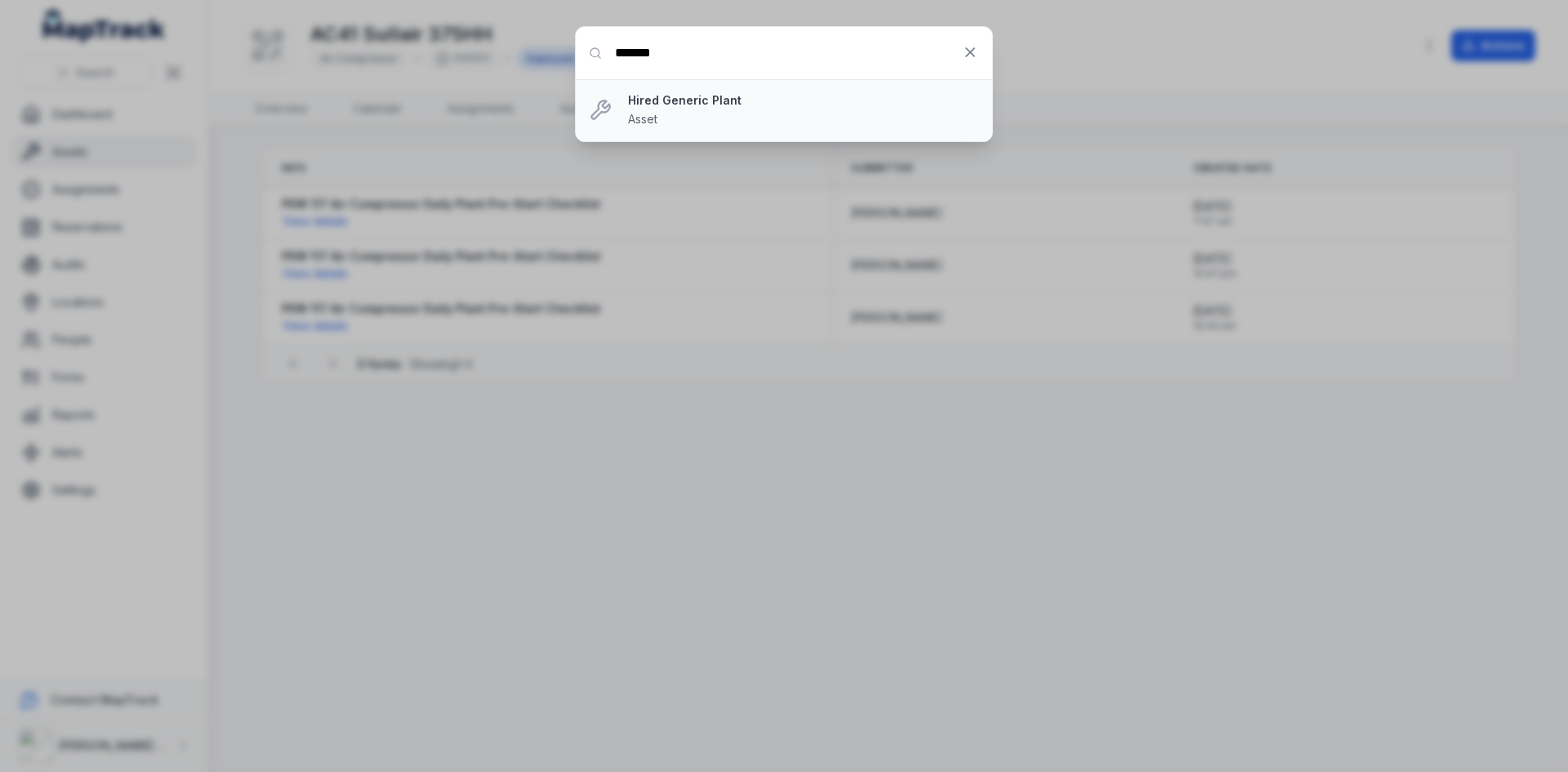
type input "*******"
click at [717, 111] on div "Hired Generic Plant Asset" at bounding box center [803, 110] width 351 height 36
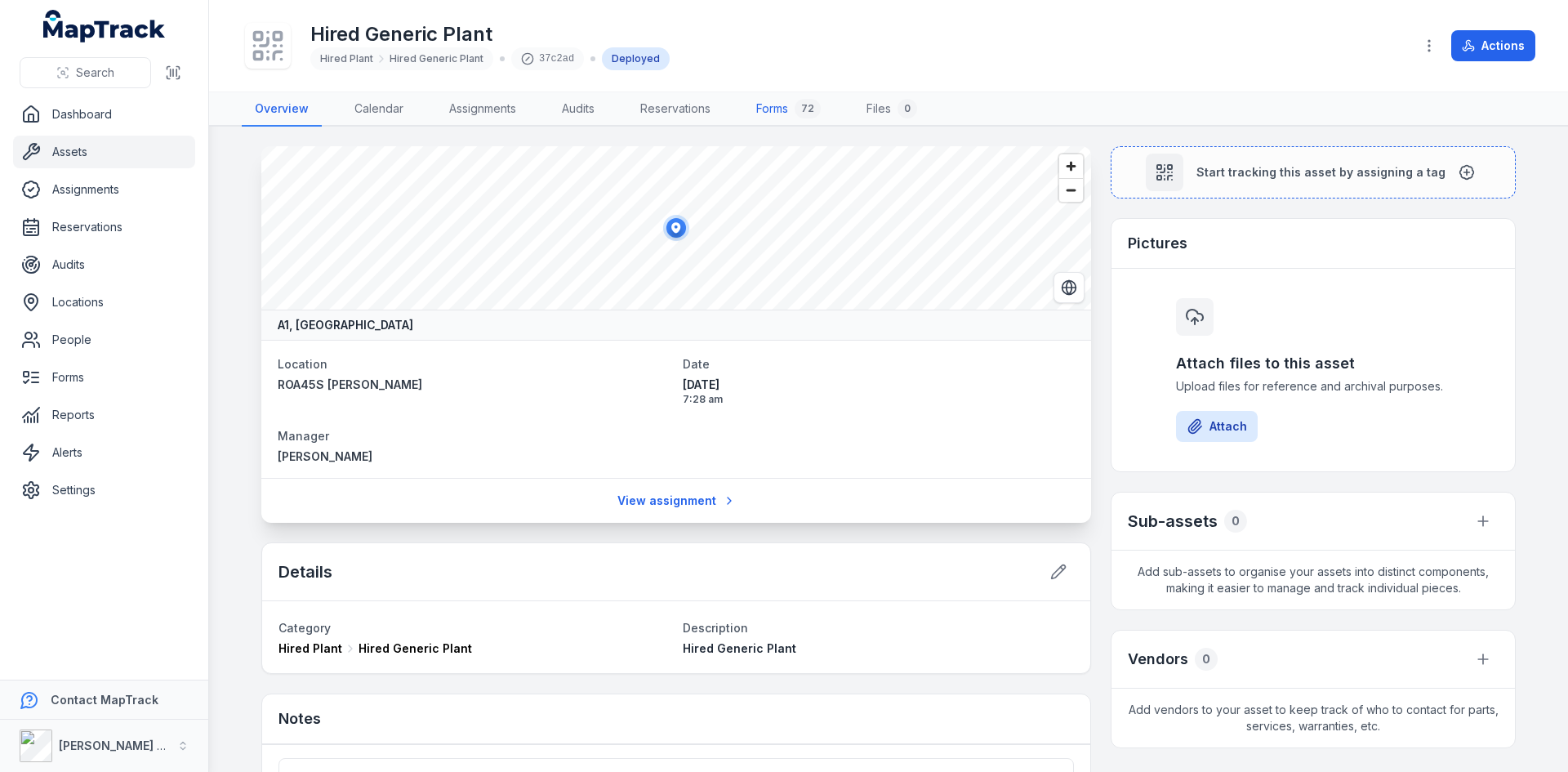
click at [768, 103] on link "Forms 72" at bounding box center [789, 109] width 91 height 35
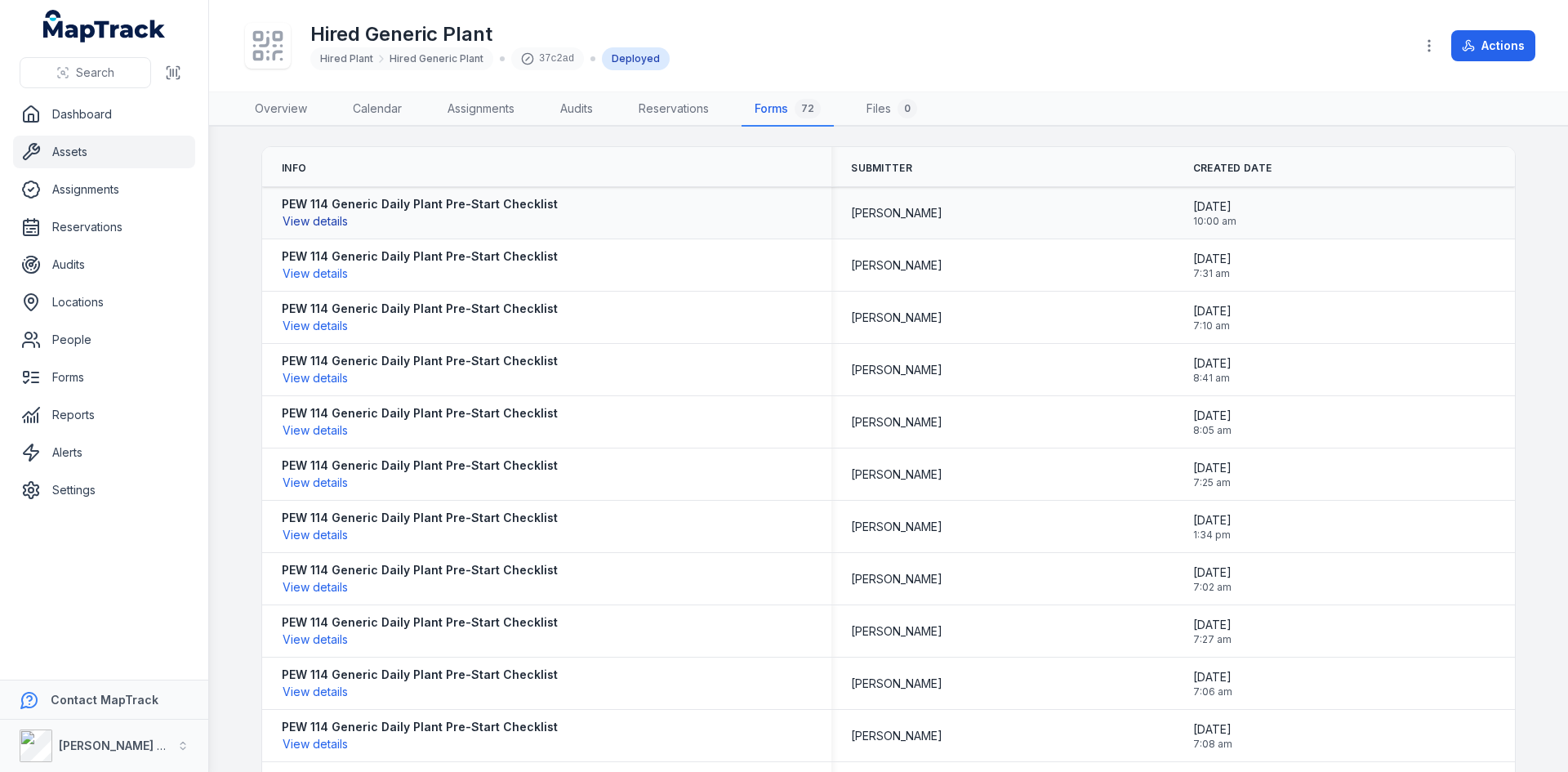
click at [315, 226] on button "View details" at bounding box center [315, 222] width 67 height 18
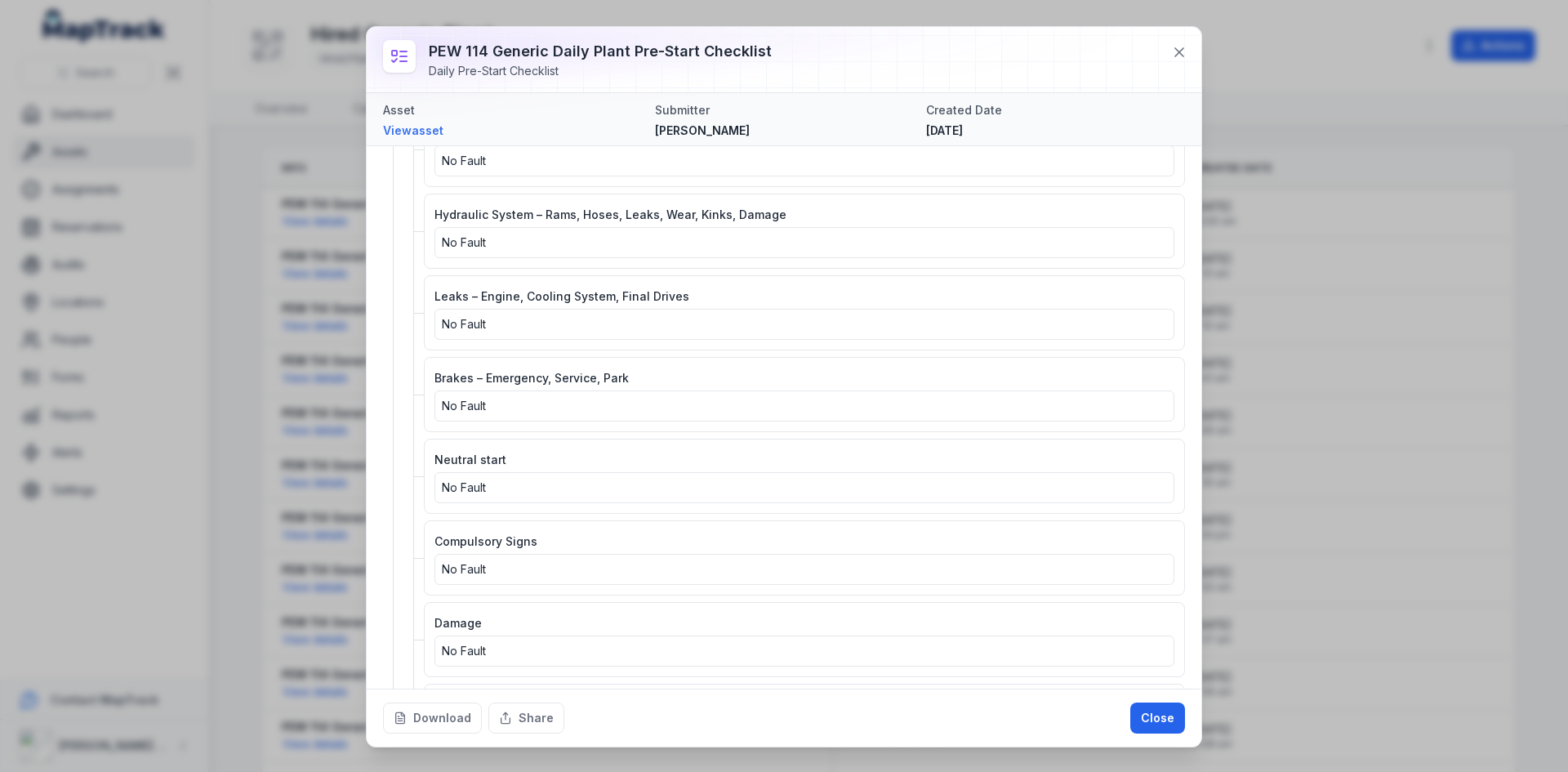
scroll to position [981, 0]
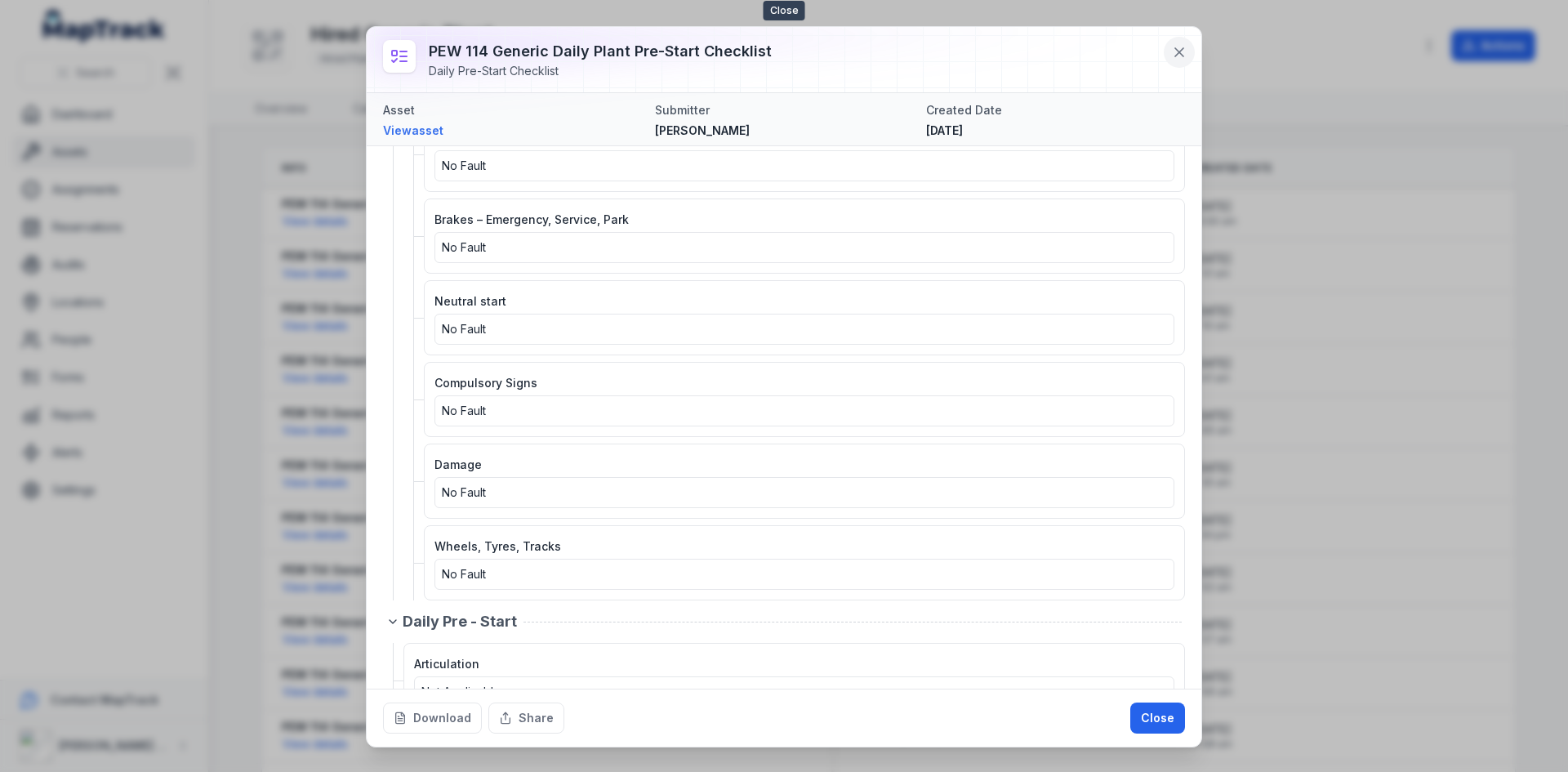
click at [1179, 41] on button at bounding box center [1180, 52] width 31 height 31
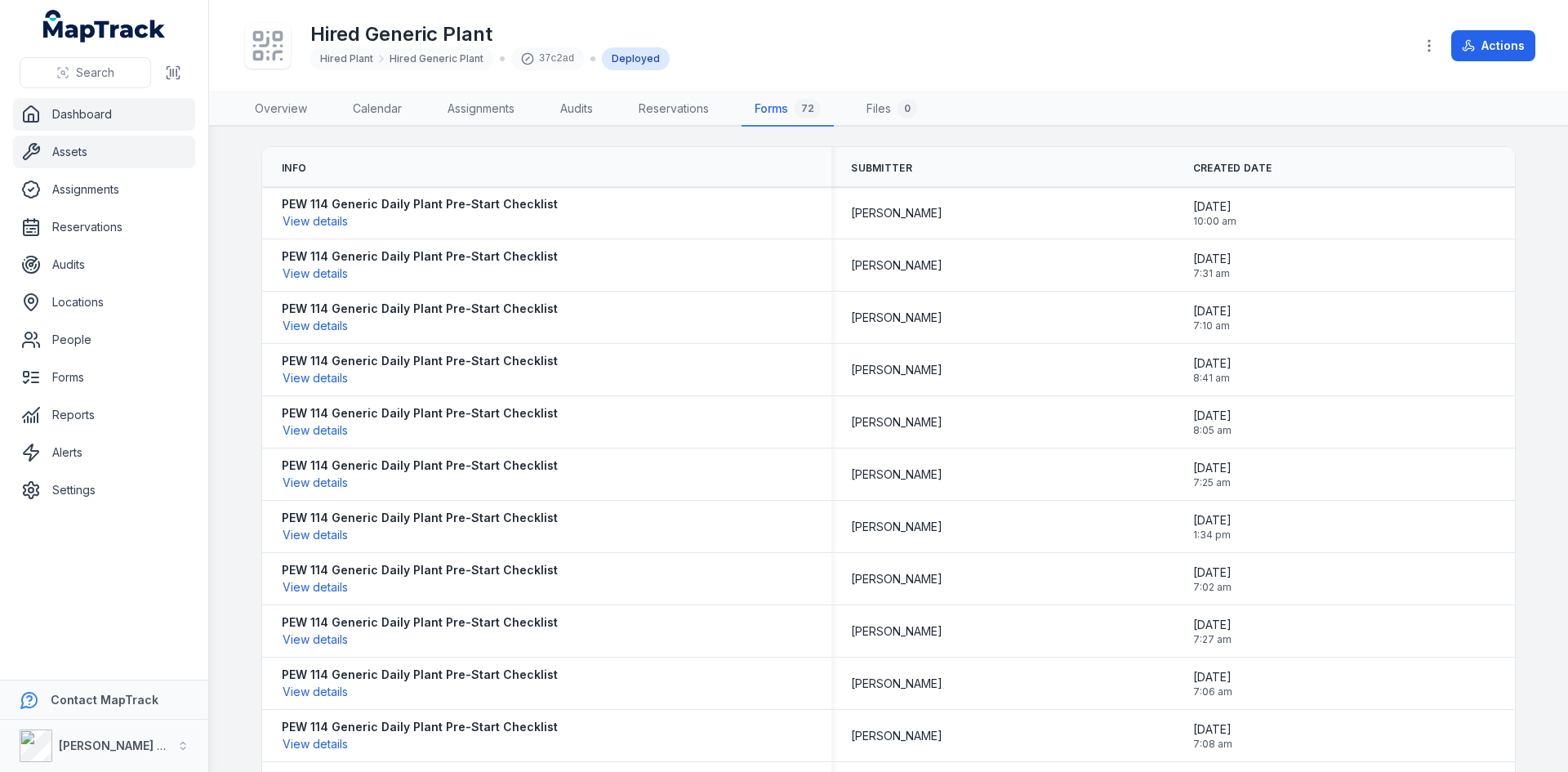
click at [110, 128] on link "Dashboard" at bounding box center [104, 114] width 182 height 33
